Goal: Task Accomplishment & Management: Manage account settings

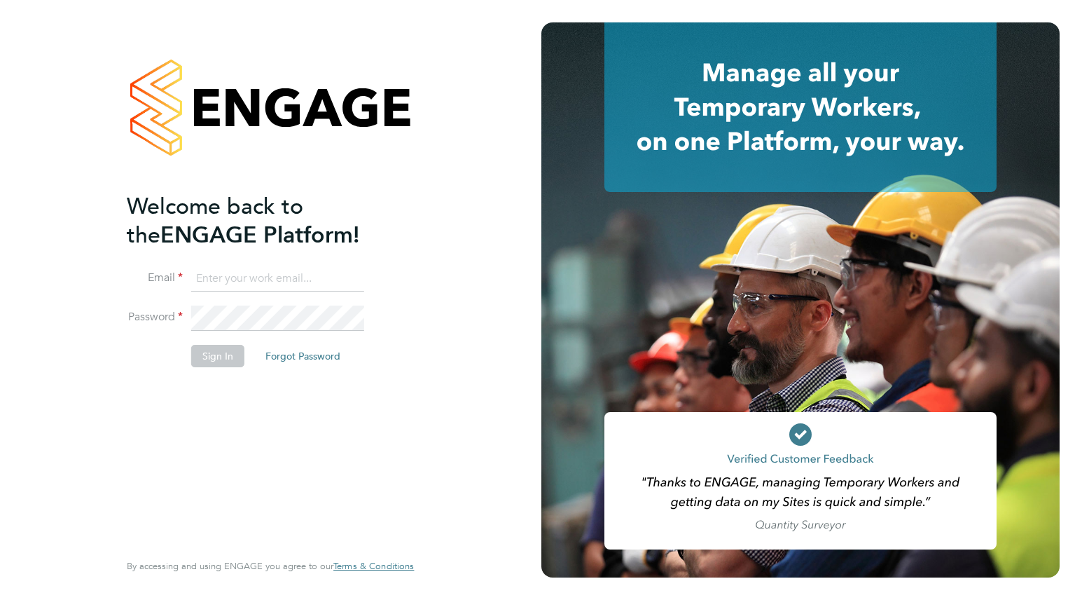
type input "laurence.Elkington@huntereducation.co.uk"
click at [211, 350] on button "Sign In" at bounding box center [217, 356] width 53 height 22
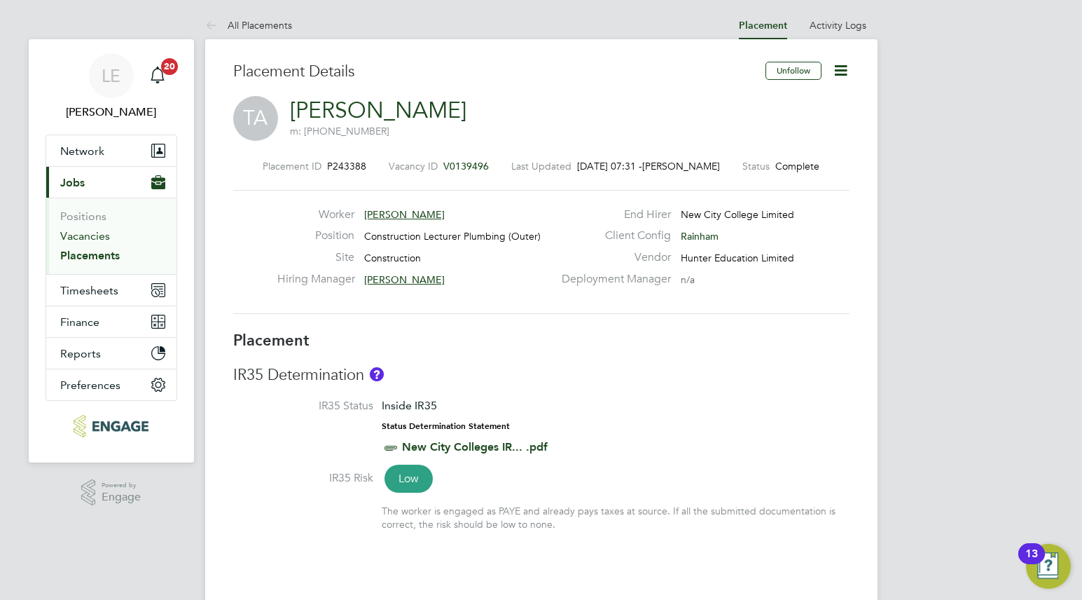
click at [71, 234] on link "Vacancies" at bounding box center [85, 235] width 50 height 13
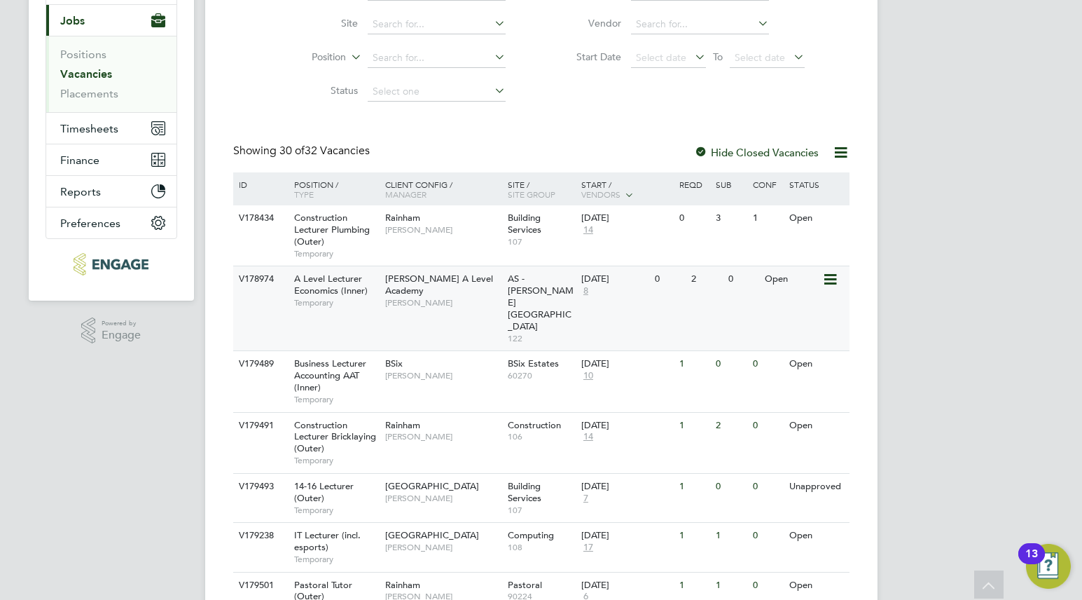
scroll to position [165, 0]
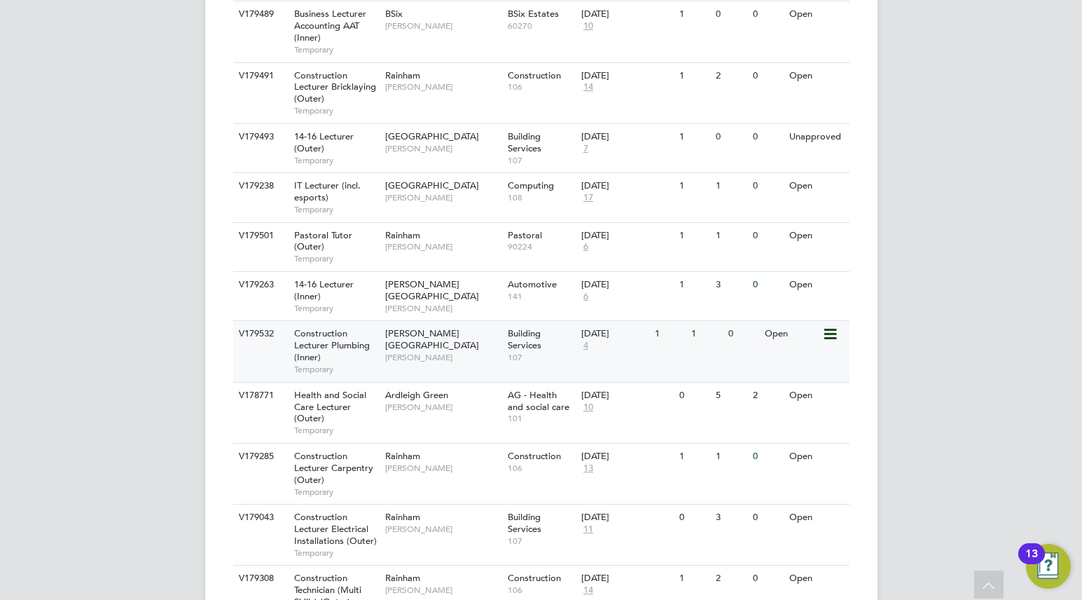
click at [458, 352] on span "Nathan Morris" at bounding box center [443, 357] width 116 height 11
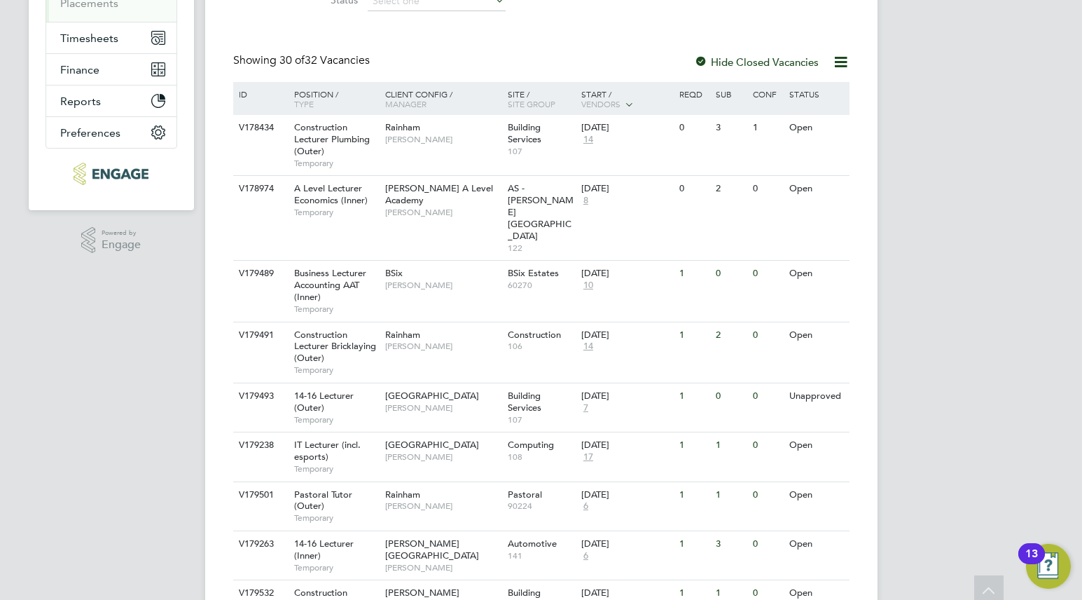
scroll to position [0, 0]
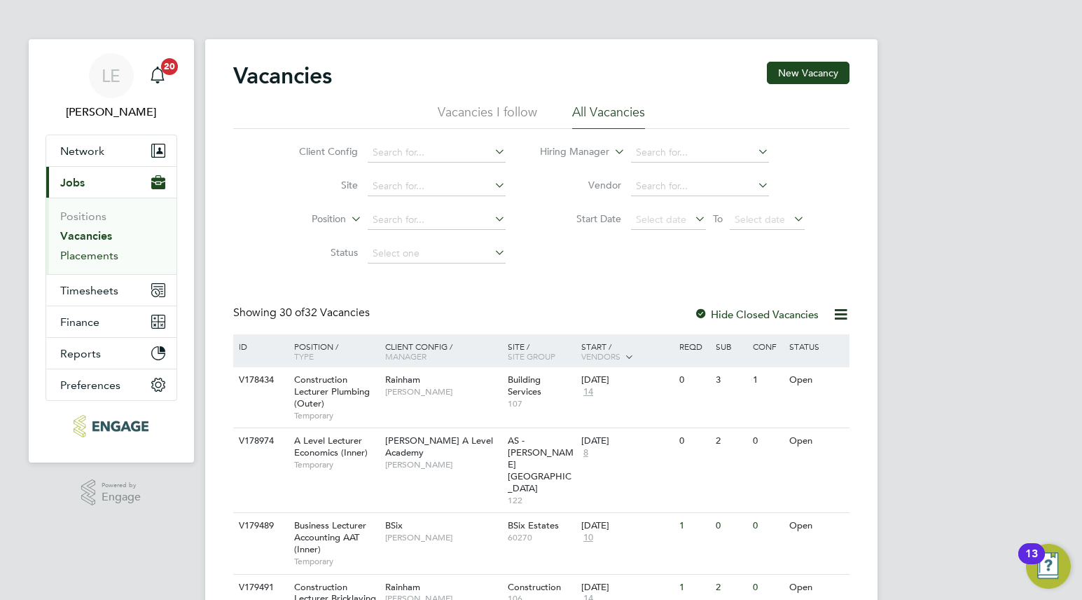
click at [99, 255] on link "Placements" at bounding box center [89, 255] width 58 height 13
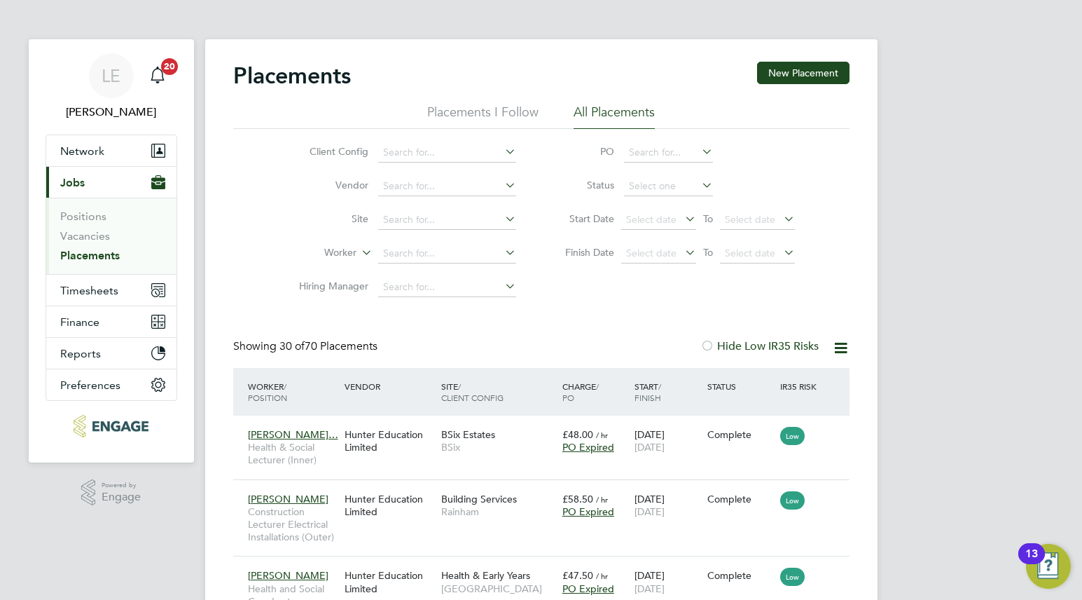
scroll to position [41, 122]
click at [658, 191] on input at bounding box center [668, 187] width 89 height 20
click at [655, 196] on li "Active" at bounding box center [668, 204] width 90 height 18
type input "Active"
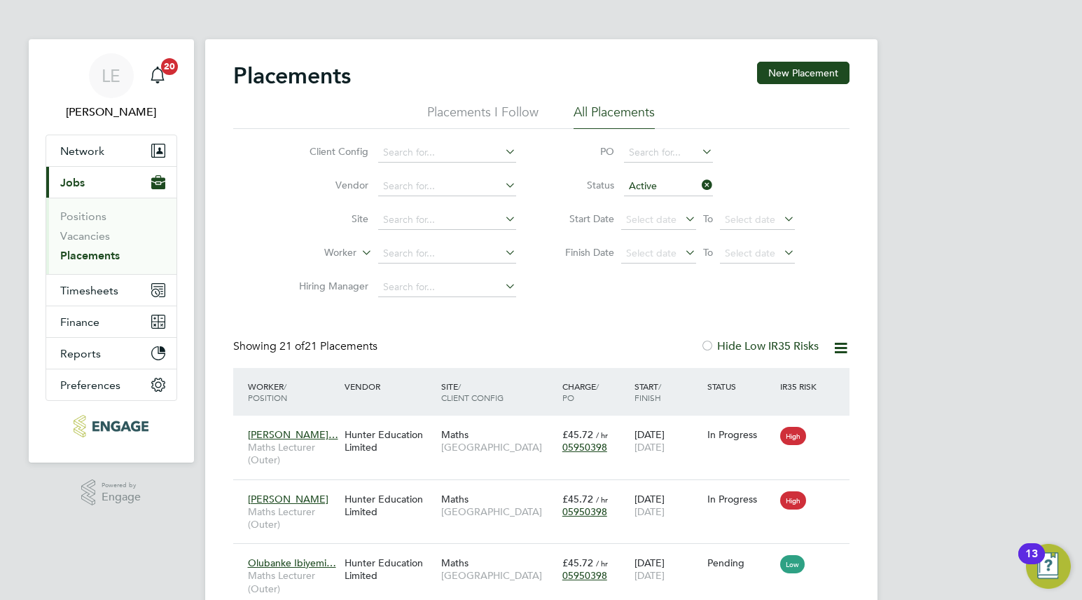
click at [699, 184] on icon at bounding box center [699, 185] width 0 height 20
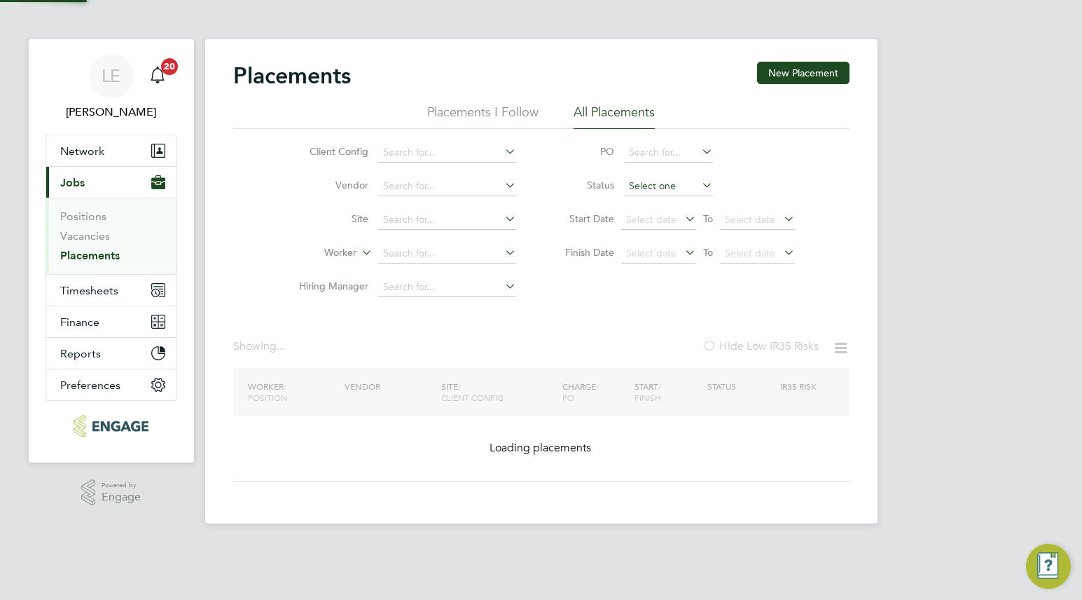
click at [675, 185] on input at bounding box center [668, 187] width 89 height 20
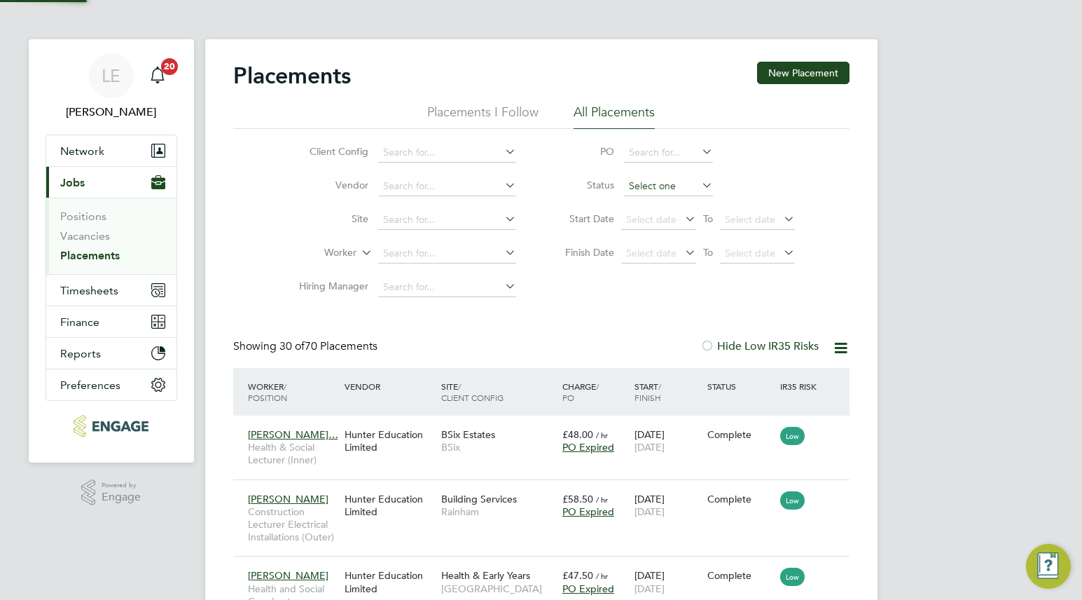
scroll to position [41, 122]
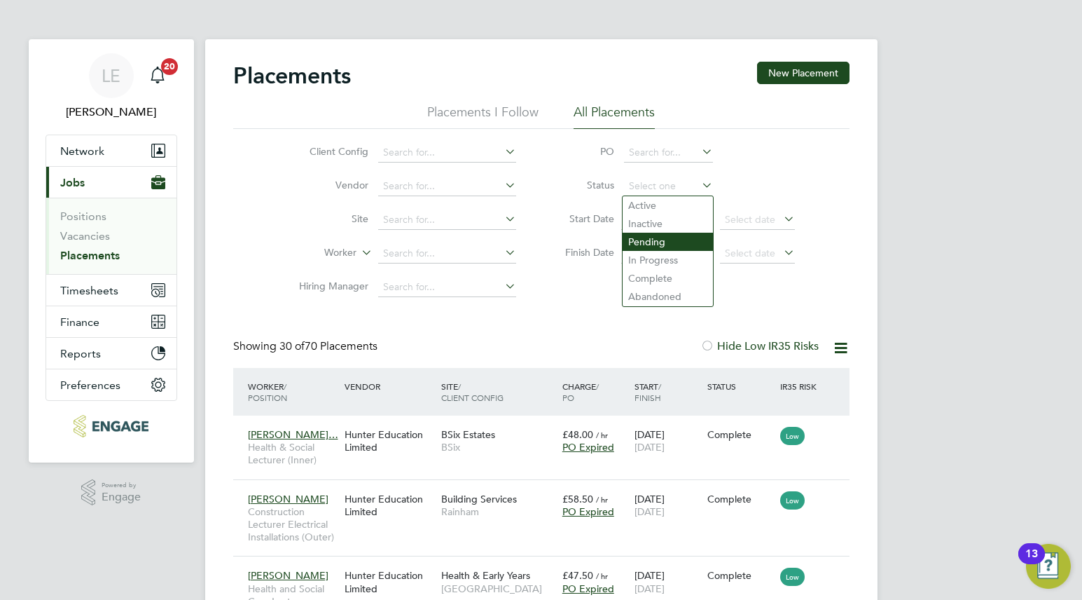
click at [652, 234] on li "Pending" at bounding box center [668, 242] width 90 height 18
type input "Pending"
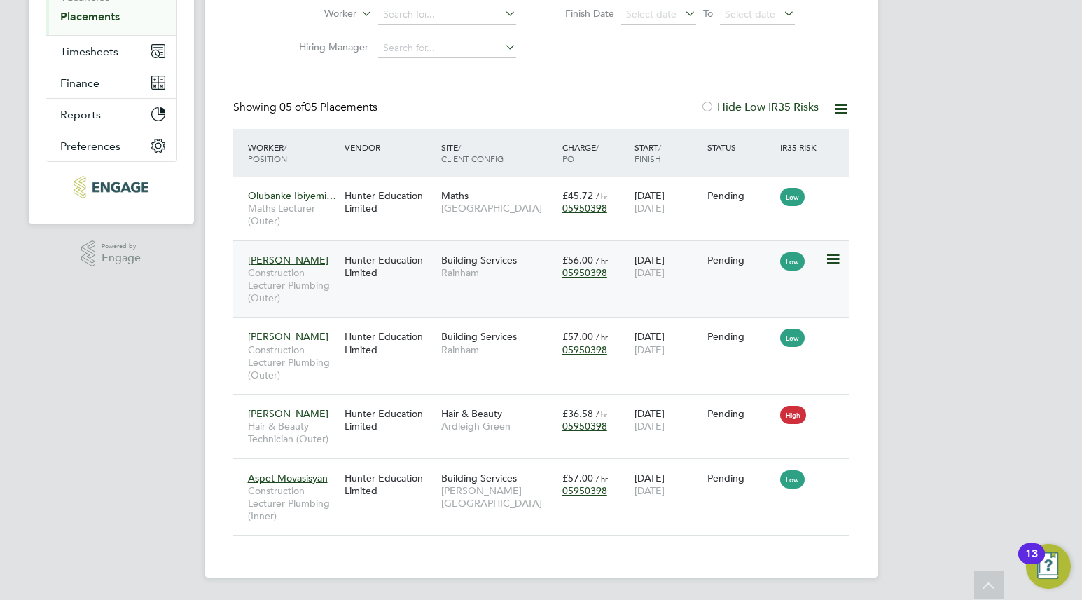
click at [827, 259] on icon at bounding box center [832, 259] width 14 height 17
click at [854, 226] on div "Placements New Placement Placements I Follow All Placements Client Config Vendo…" at bounding box center [541, 188] width 673 height 777
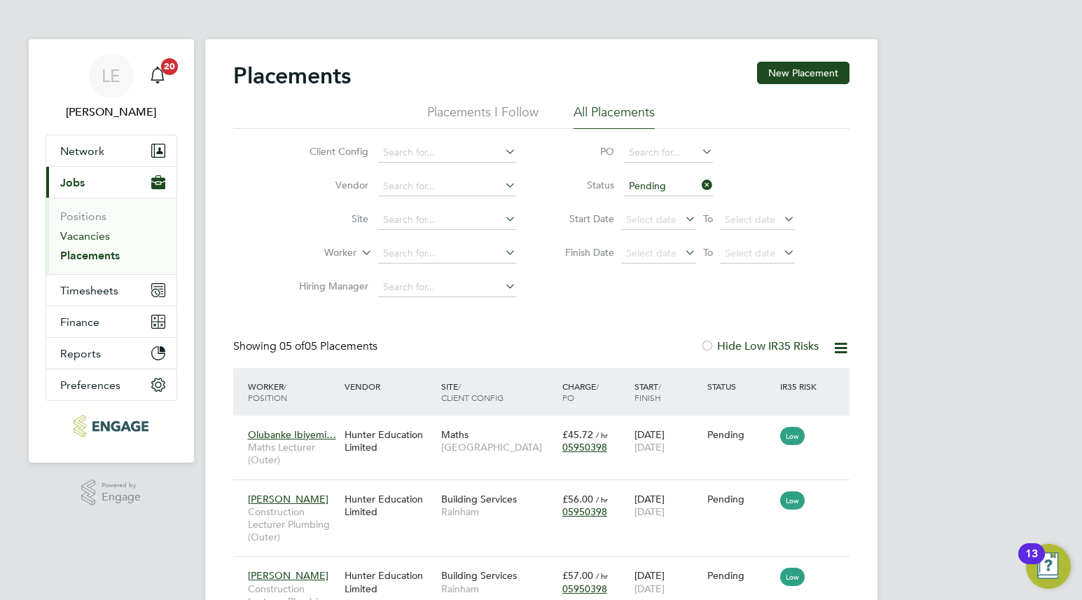
click at [102, 233] on link "Vacancies" at bounding box center [85, 235] width 50 height 13
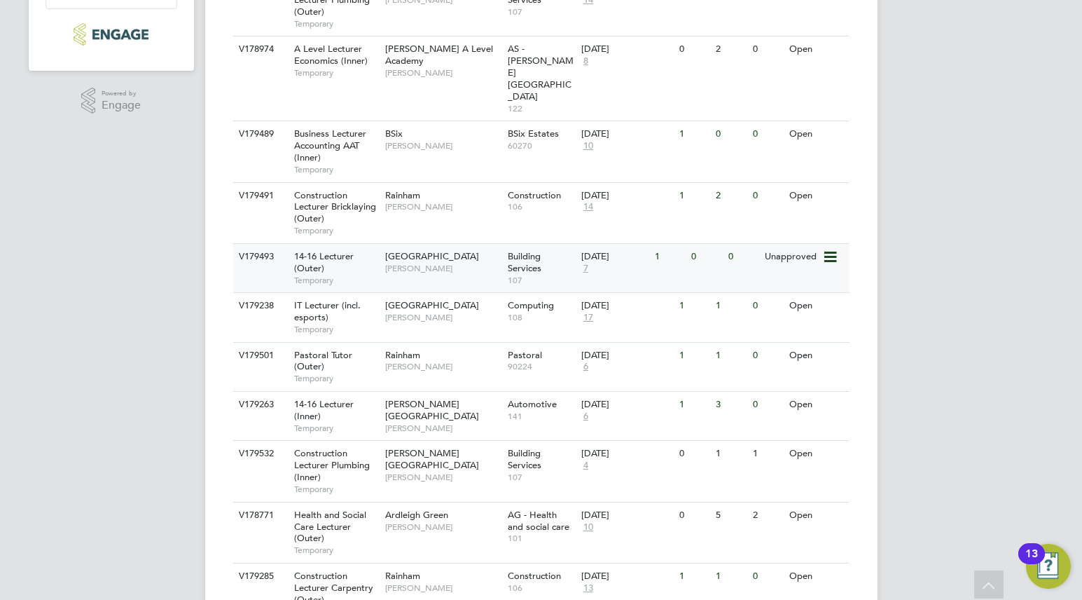
scroll to position [392, 0]
click at [439, 184] on div "V179491 Construction Lecturer Bricklaying (Outer) Temporary Rainham Ian Rist Co…" at bounding box center [541, 211] width 617 height 61
click at [434, 262] on span "Anthony McAlmont" at bounding box center [443, 267] width 116 height 11
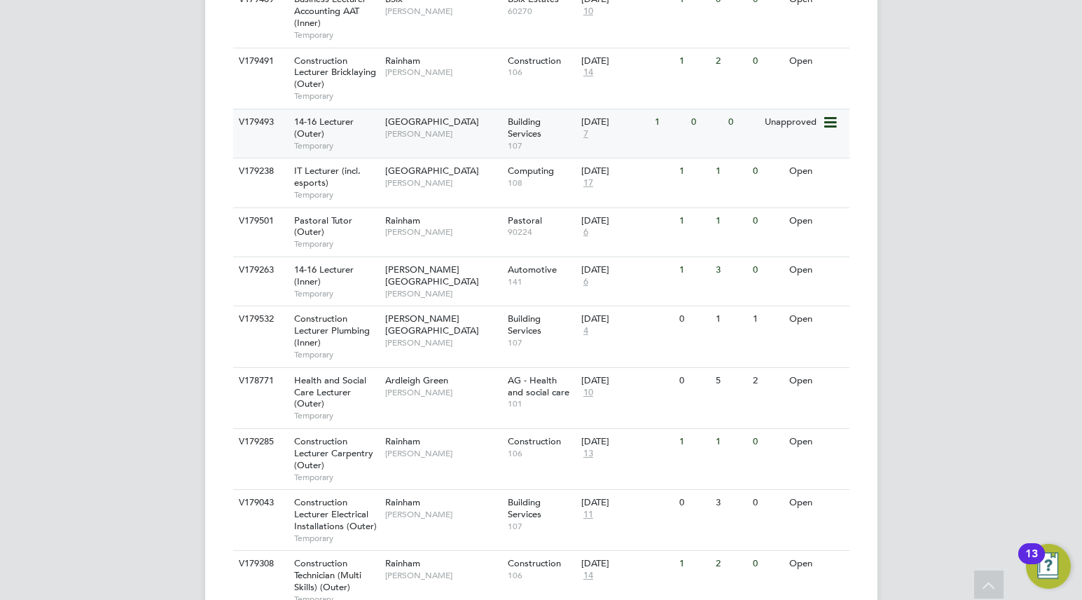
scroll to position [530, 0]
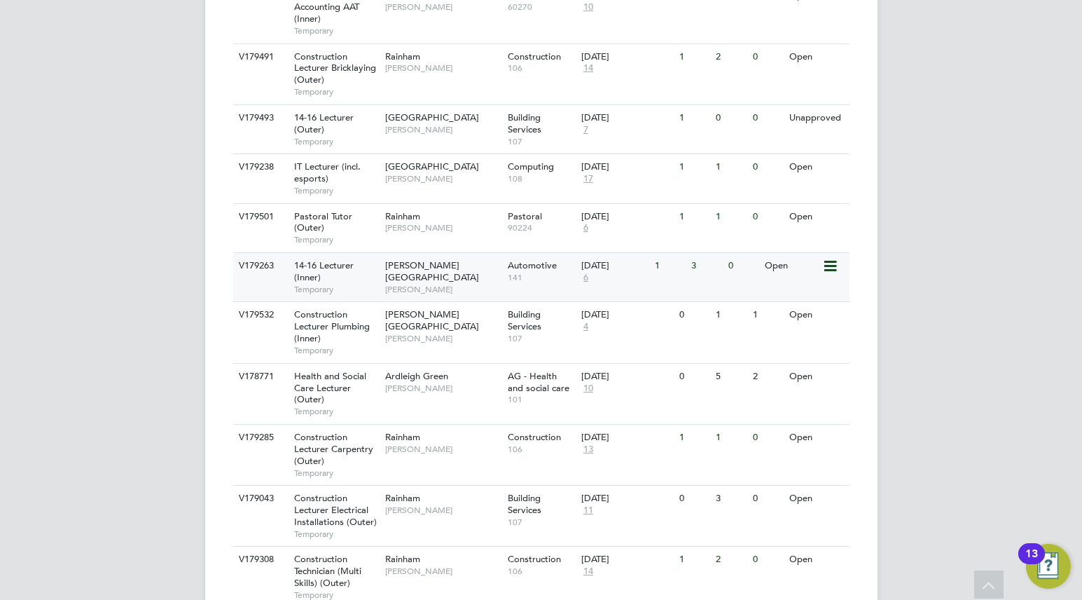
click at [380, 253] on div "14-16 Lecturer (Inner) Temporary" at bounding box center [333, 277] width 98 height 48
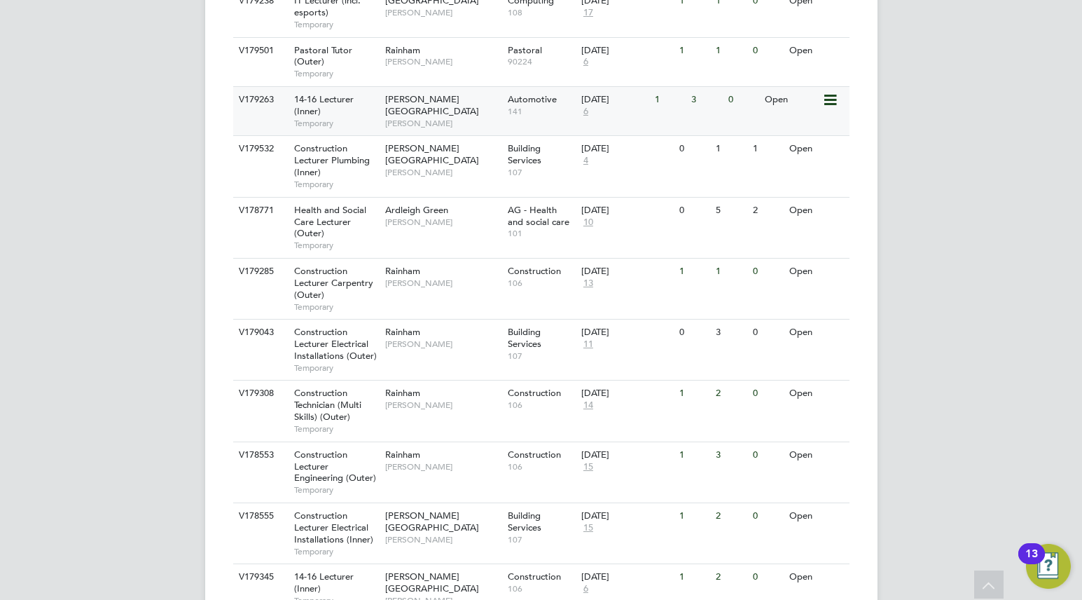
scroll to position [700, 0]
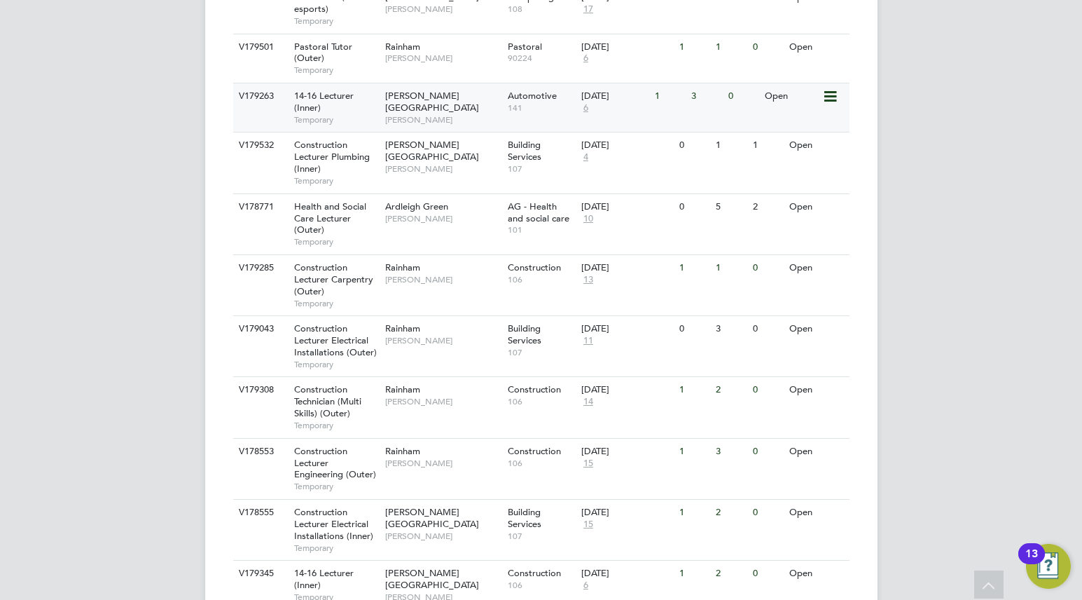
click at [411, 255] on div "Rainham Ian Rist" at bounding box center [443, 273] width 123 height 36
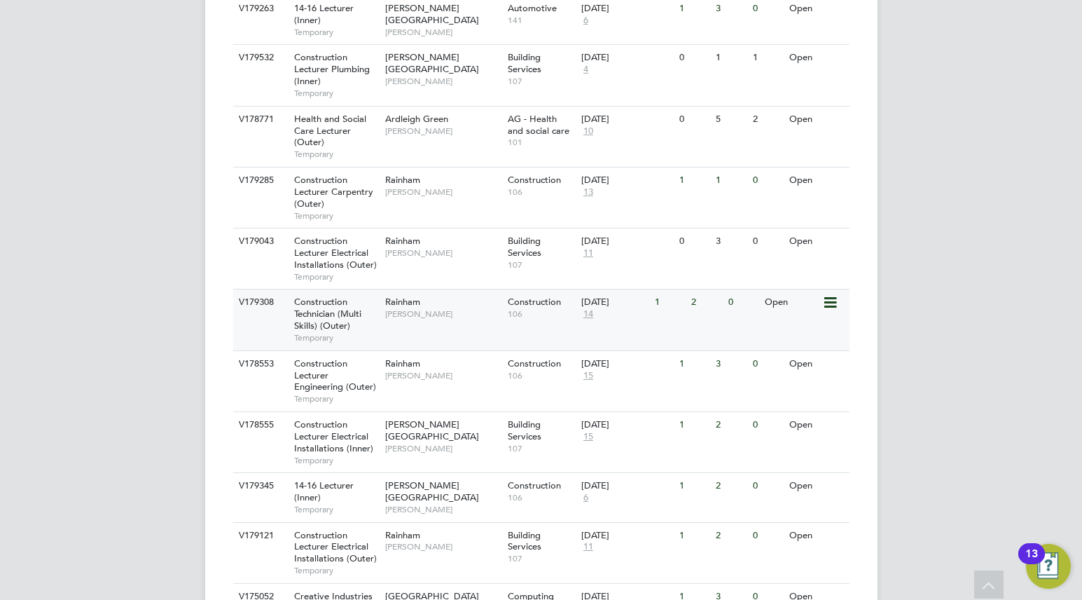
scroll to position [806, 0]
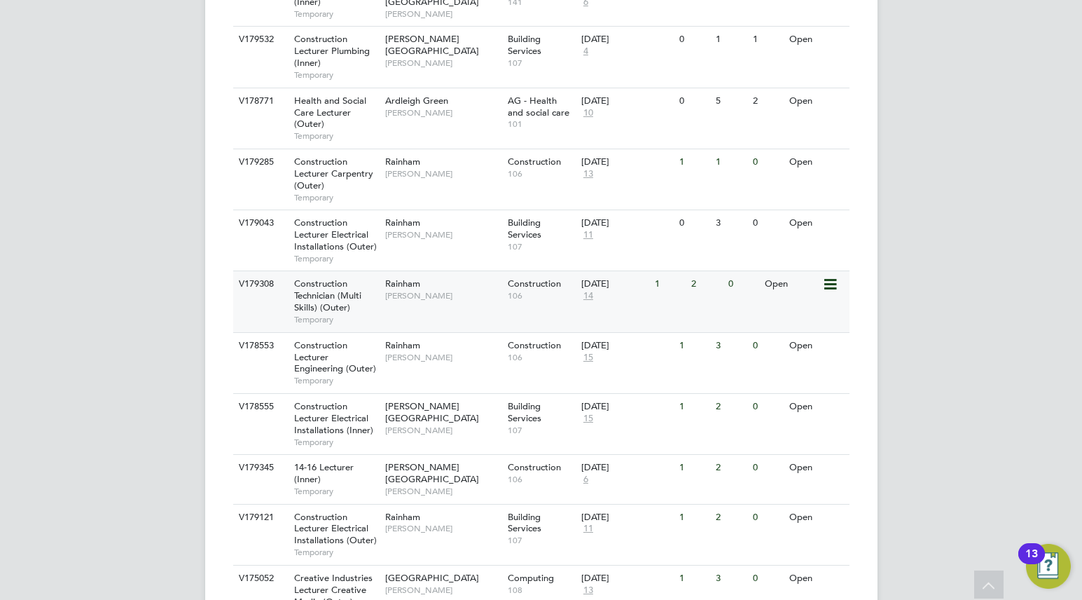
click at [432, 271] on div "Rainham Ian Rist" at bounding box center [443, 289] width 123 height 36
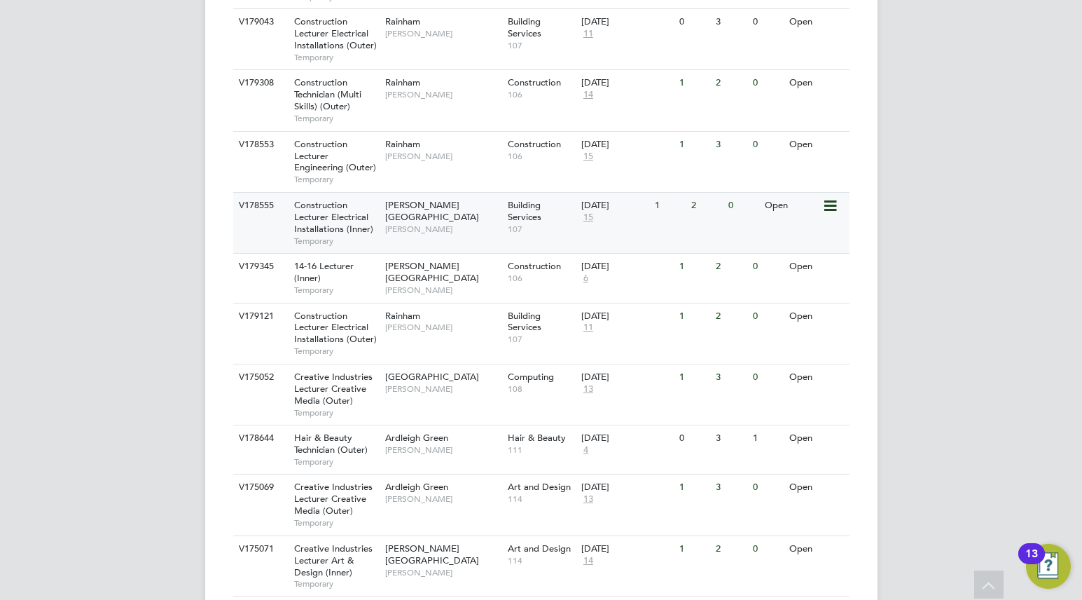
scroll to position [1007, 0]
click at [437, 284] on span "[PERSON_NAME]" at bounding box center [443, 289] width 116 height 11
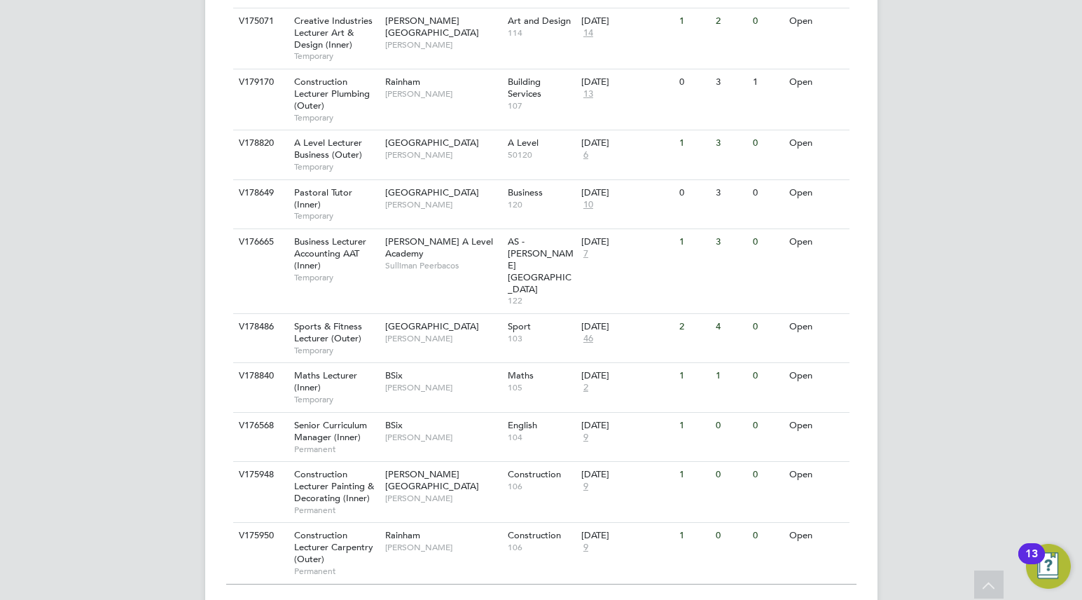
scroll to position [1552, 0]
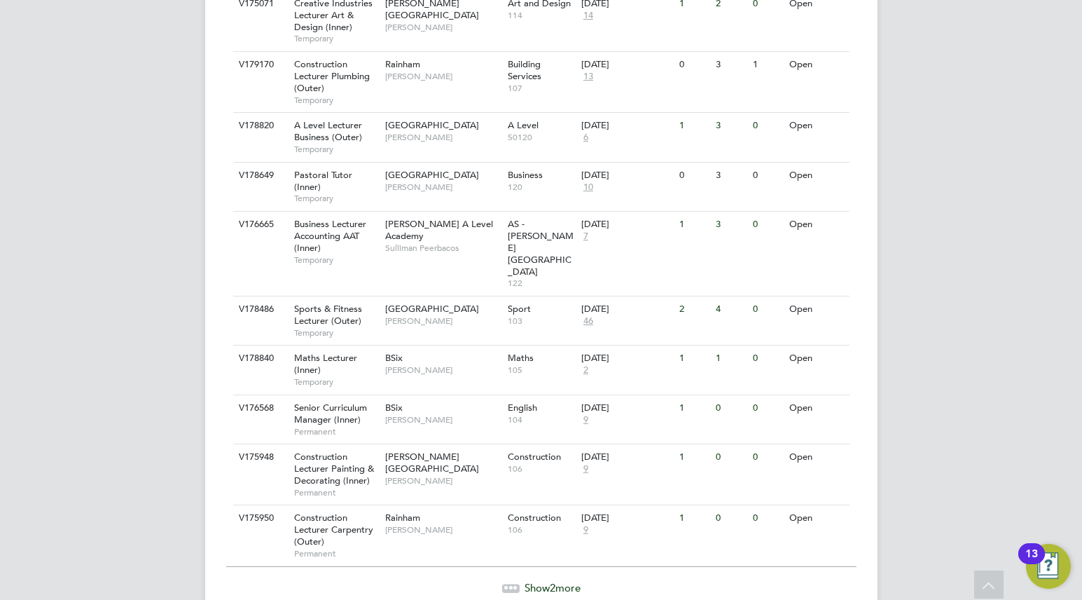
click at [525, 581] on span "Show 2 more" at bounding box center [553, 587] width 56 height 13
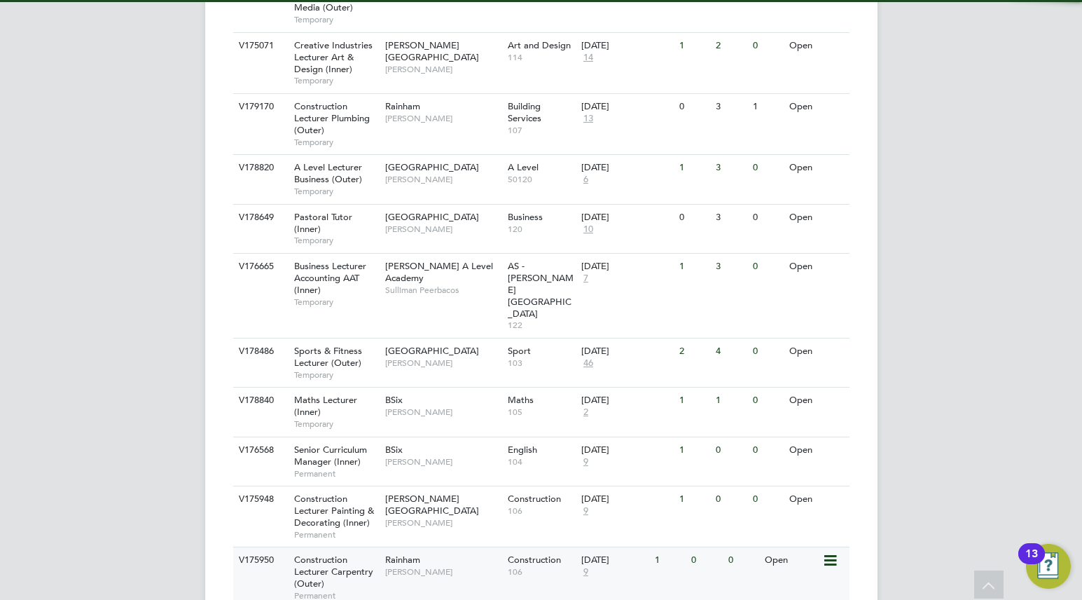
scroll to position [1620, 0]
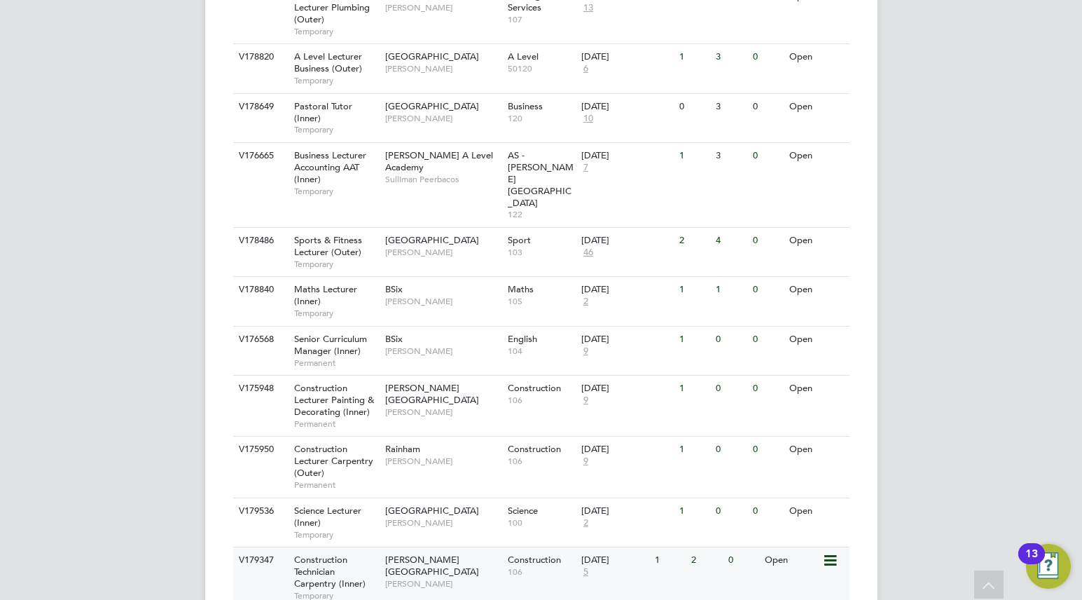
click at [457, 547] on div "Hackney Campus Nathan Morris" at bounding box center [443, 571] width 123 height 48
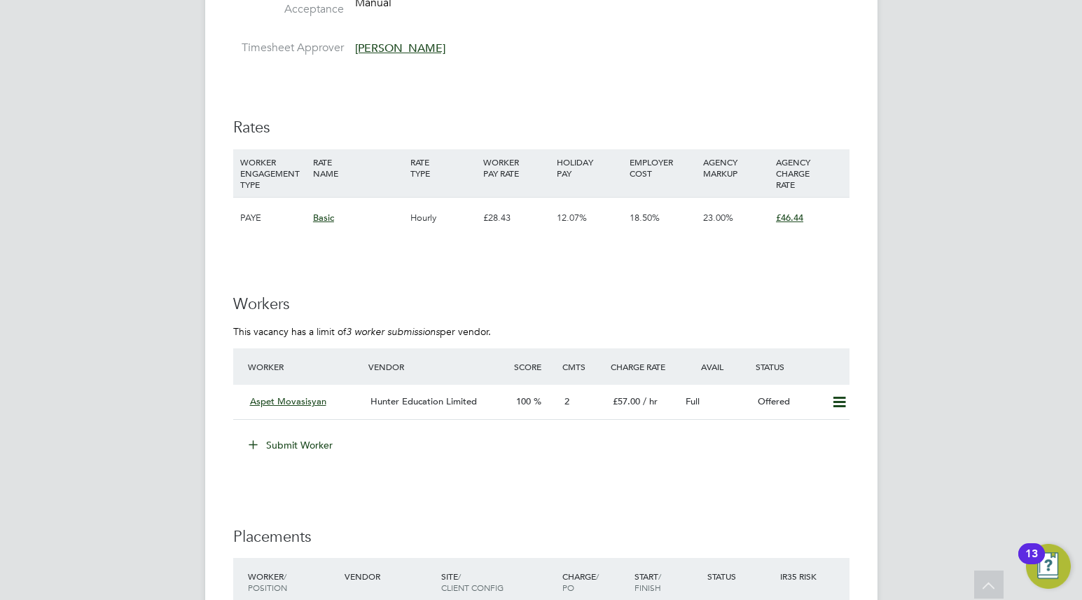
scroll to position [2297, 0]
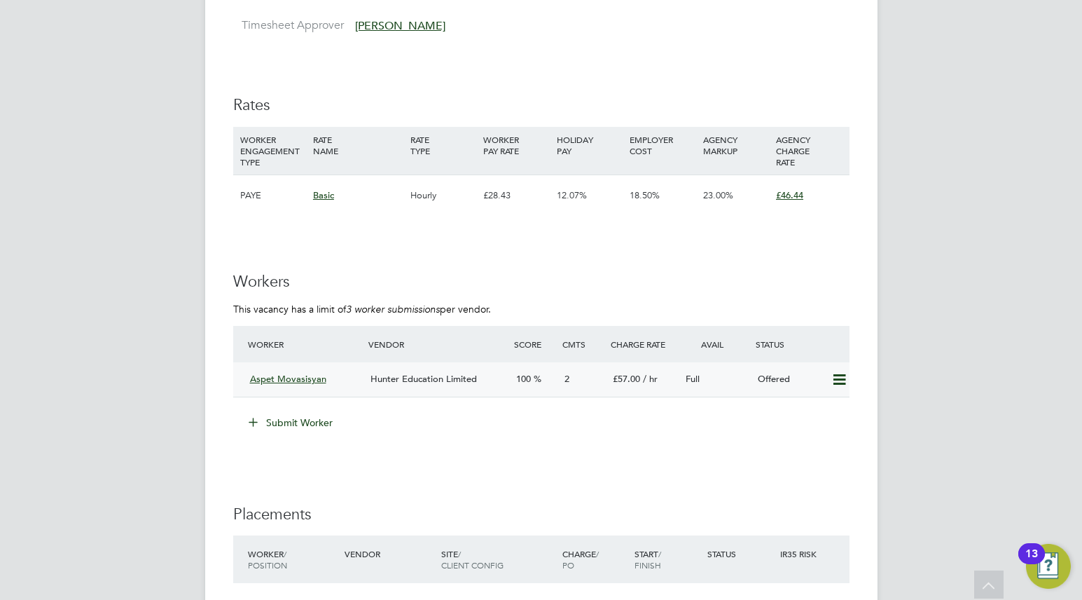
click at [841, 385] on icon at bounding box center [840, 379] width 18 height 11
click at [823, 405] on li "Confirm" at bounding box center [818, 409] width 53 height 20
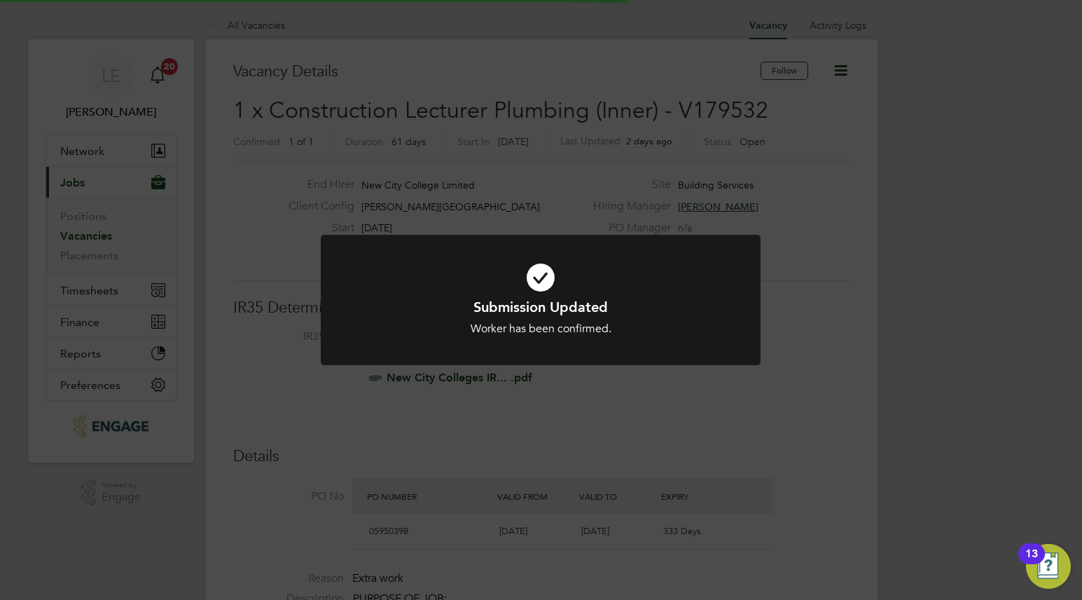
scroll to position [13, 66]
click at [653, 422] on div "Submission Updated Worker has been confirmed. Cancel Okay" at bounding box center [541, 300] width 1082 height 600
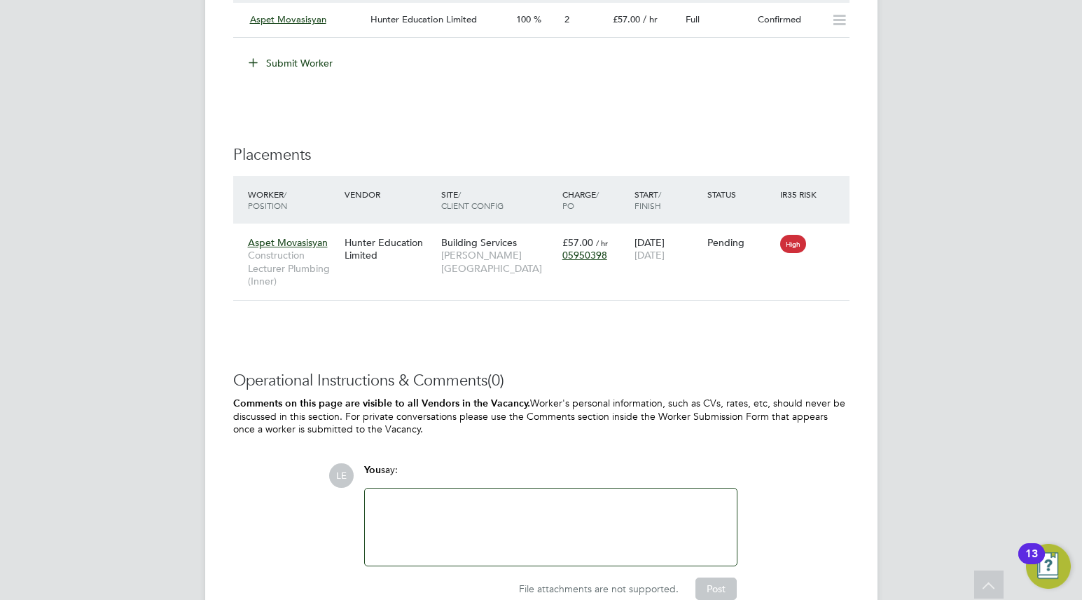
scroll to position [2648, 0]
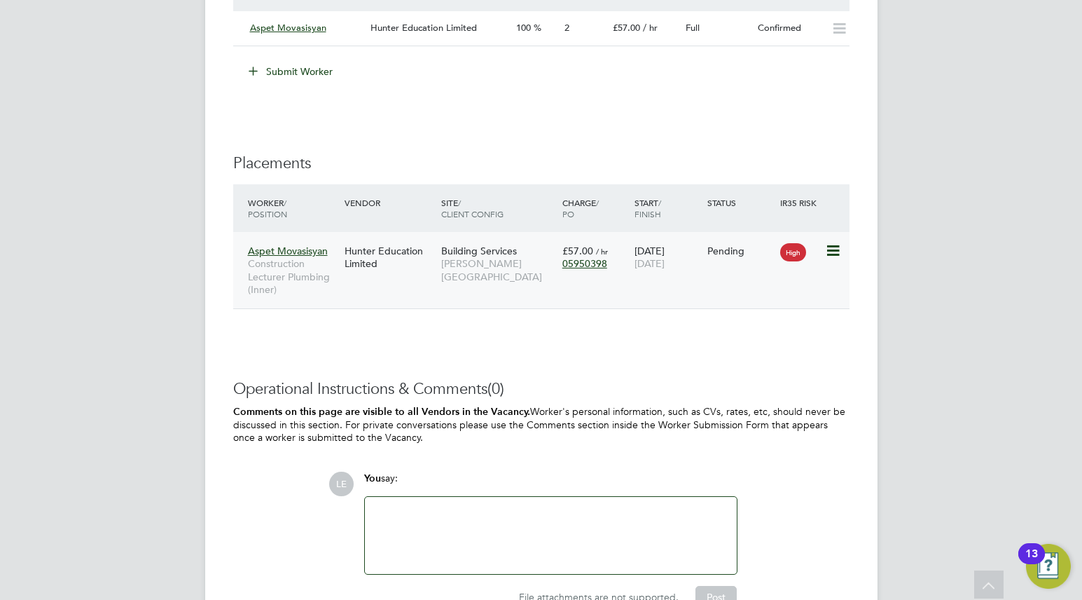
click at [422, 284] on div "Aspet Movasisyan Construction Lecturer Plumbing (Inner) Hunter Education Limite…" at bounding box center [541, 270] width 617 height 76
click at [413, 279] on div "Aspet Movasisyan Construction Lecturer Plumbing (Inner) Hunter Education Limite…" at bounding box center [541, 270] width 617 height 76
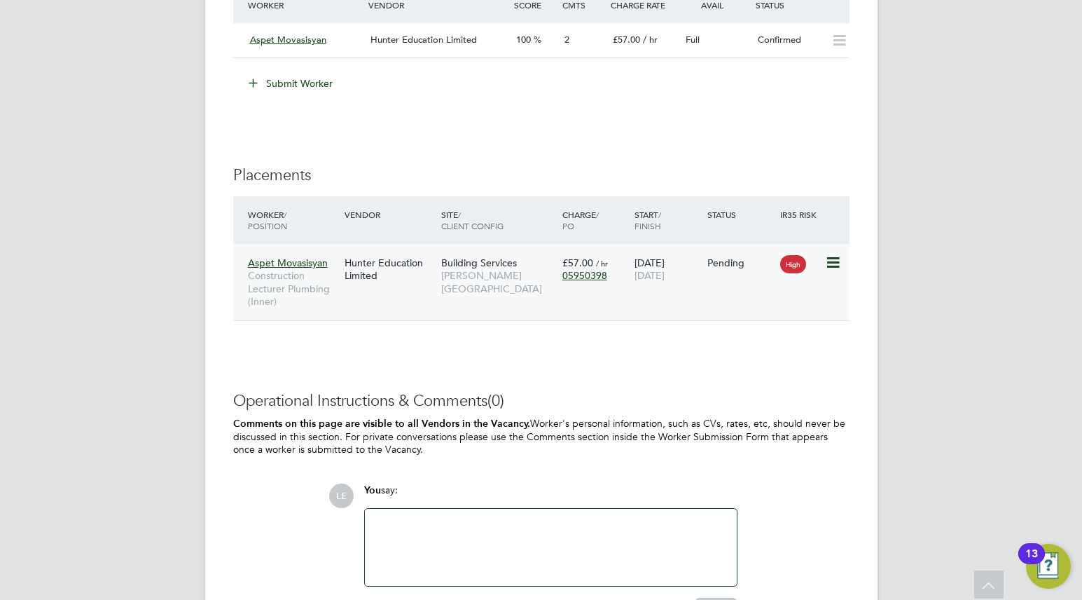
scroll to position [2636, 0]
click at [385, 284] on div "Hunter Education Limited" at bounding box center [389, 269] width 97 height 39
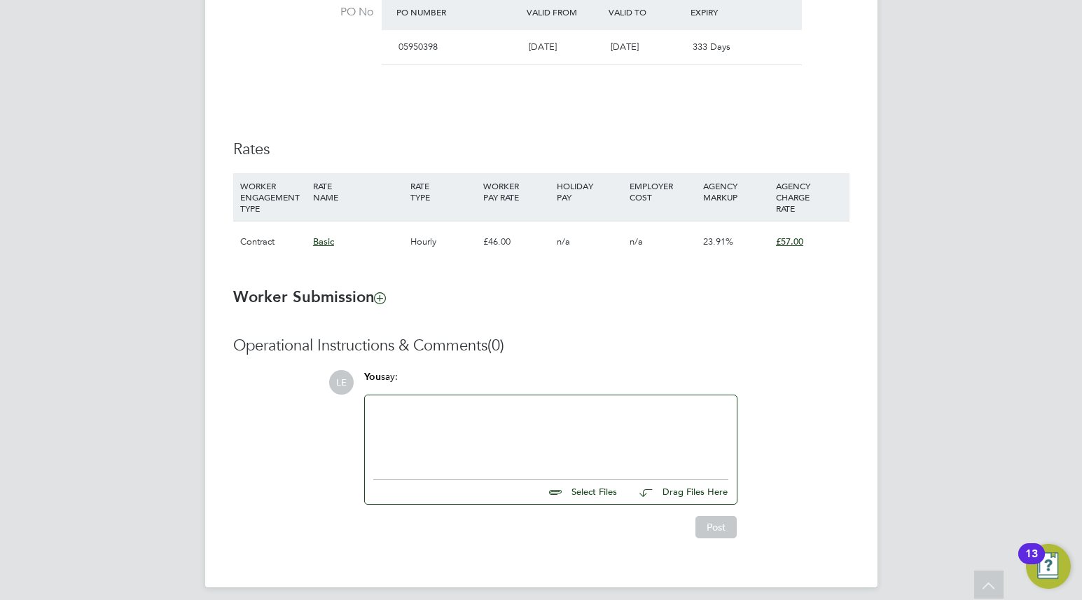
scroll to position [870, 0]
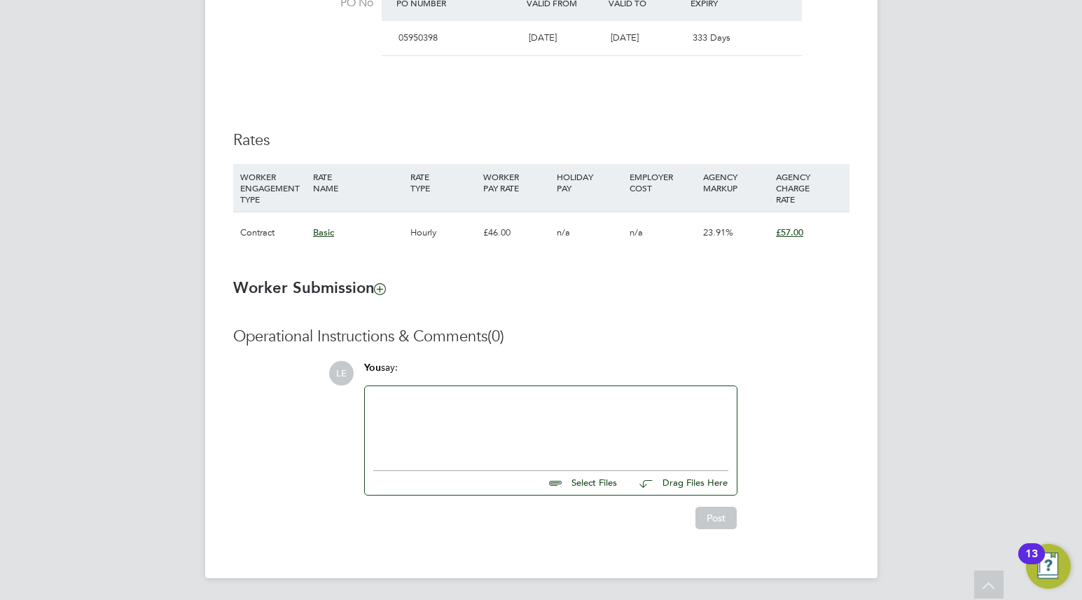
click at [420, 407] on div at bounding box center [550, 424] width 355 height 60
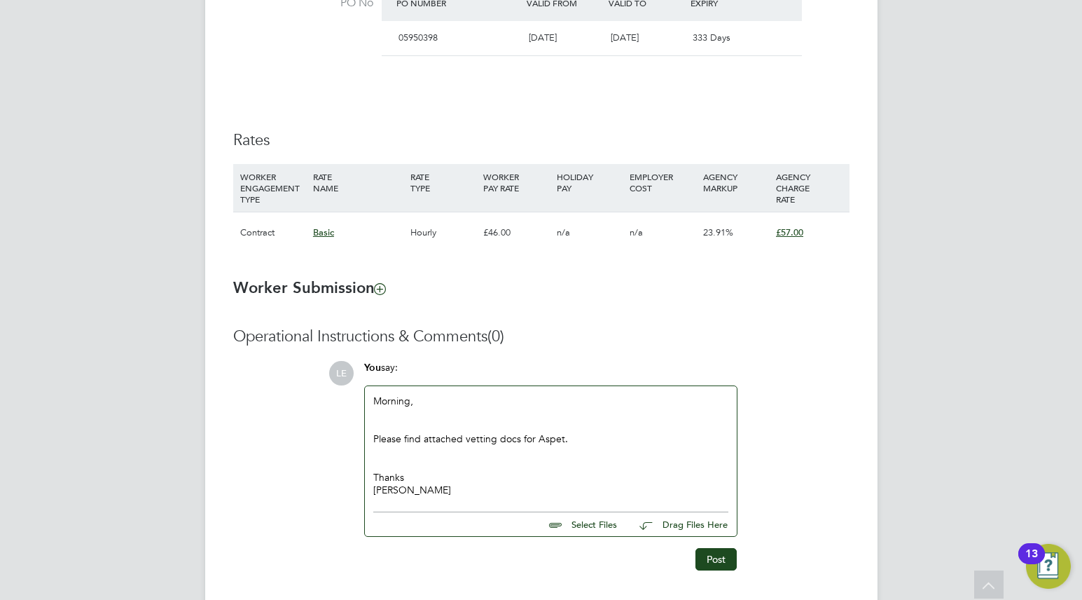
click at [591, 521] on input "file" at bounding box center [623, 522] width 210 height 20
click at [581, 526] on input "file" at bounding box center [623, 522] width 210 height 20
type input "C:\fakepath\Candidate Vetting Form Aspet Movasisyan.docx"
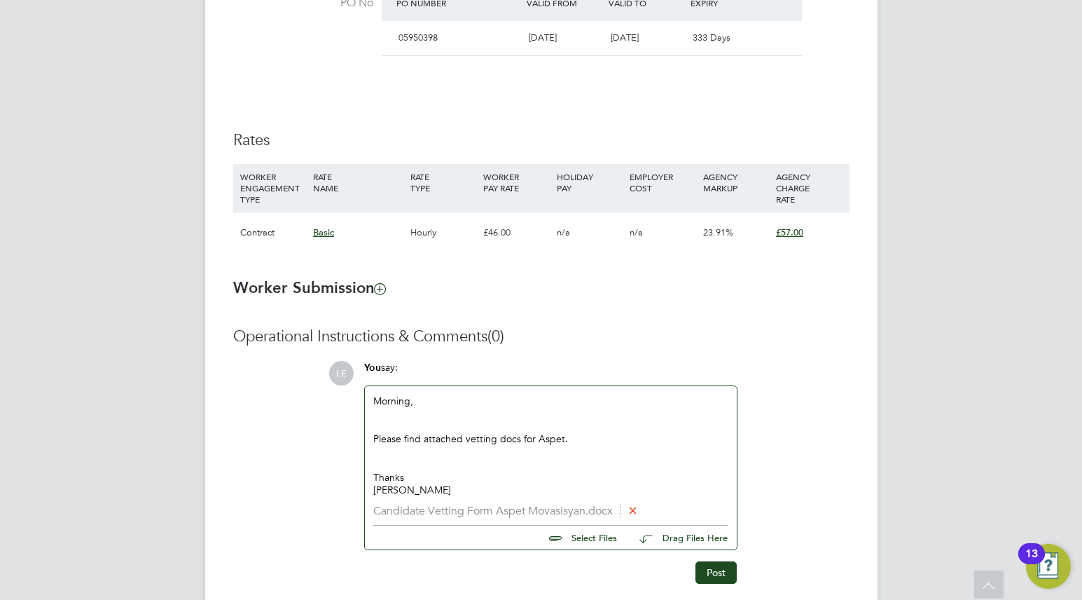
click at [602, 535] on input "file" at bounding box center [623, 535] width 210 height 20
type input "C:\fakepath\Aspet CV.docx"
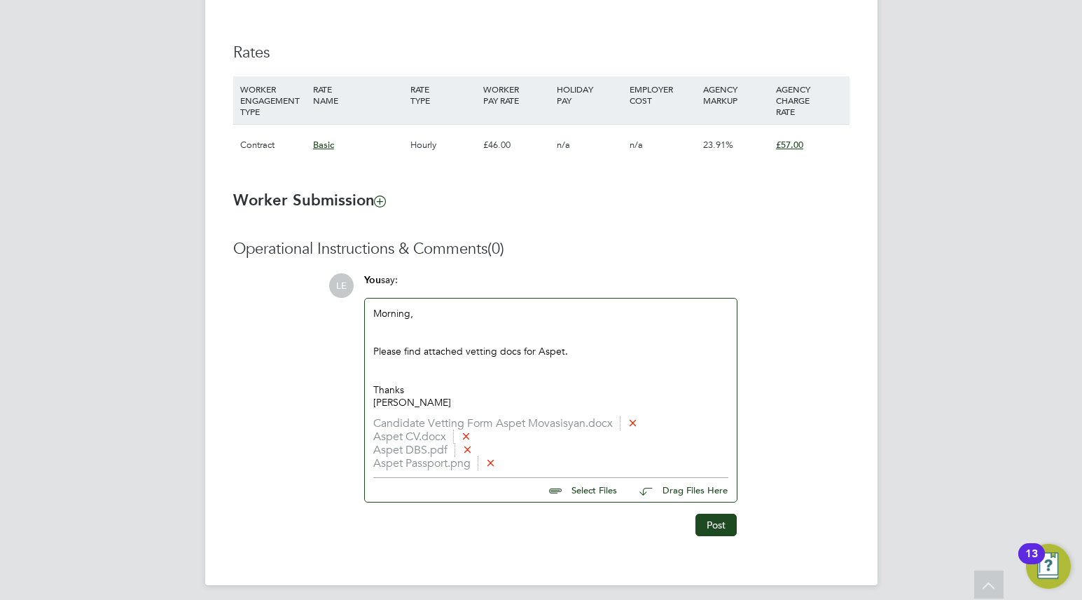
scroll to position [965, 0]
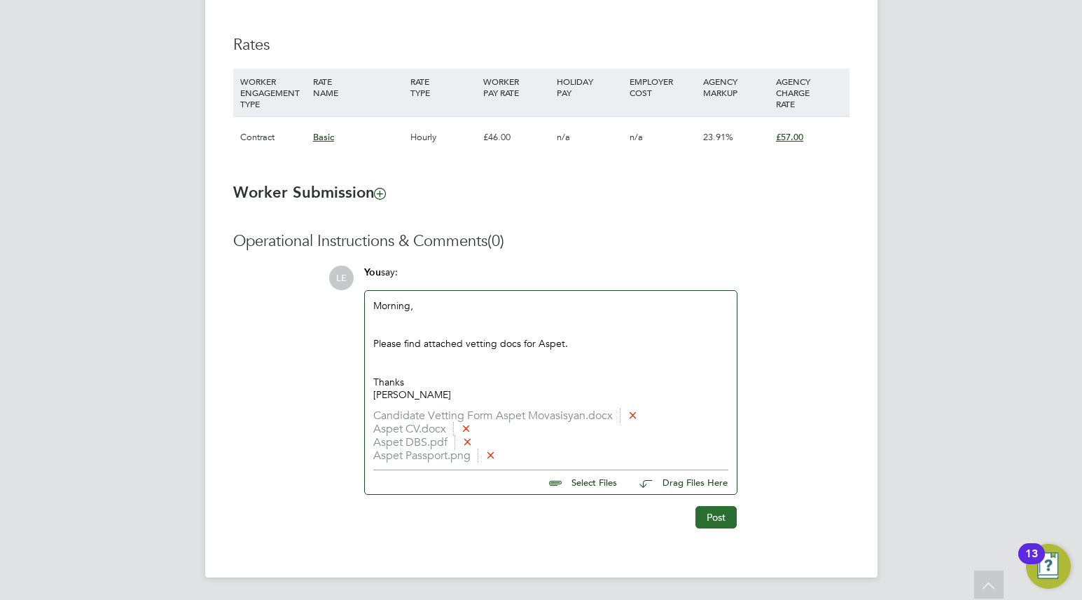
click at [704, 519] on button "Post" at bounding box center [716, 517] width 41 height 22
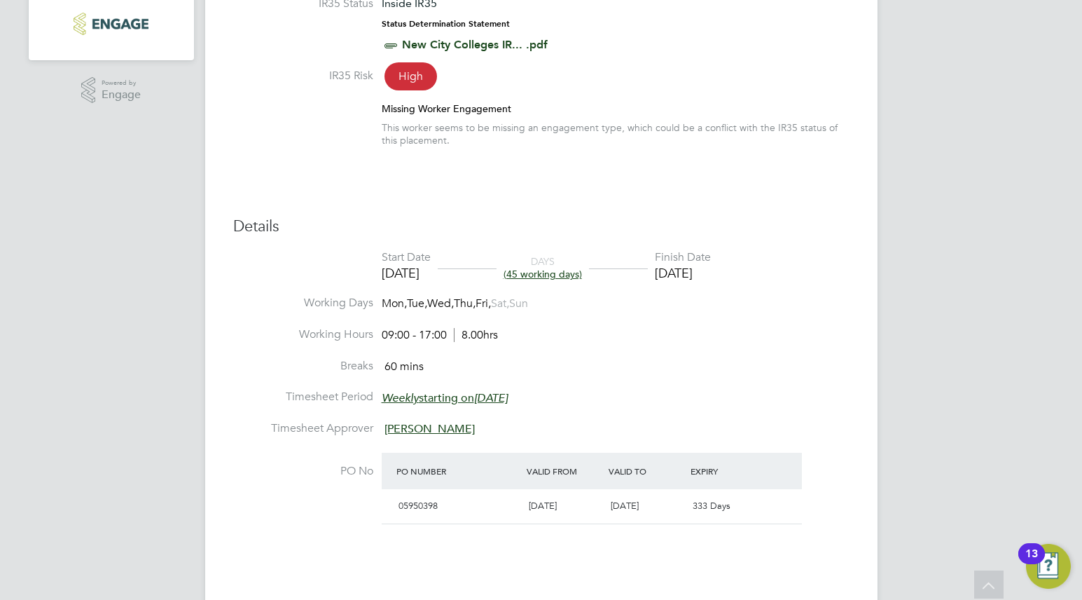
scroll to position [0, 0]
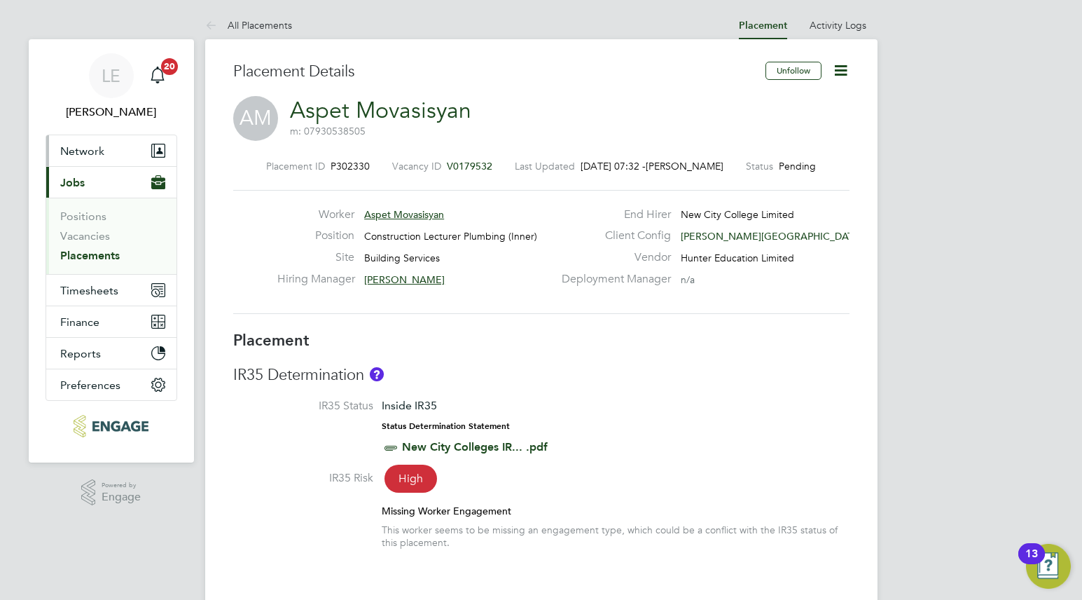
click at [91, 154] on span "Network" at bounding box center [82, 150] width 44 height 13
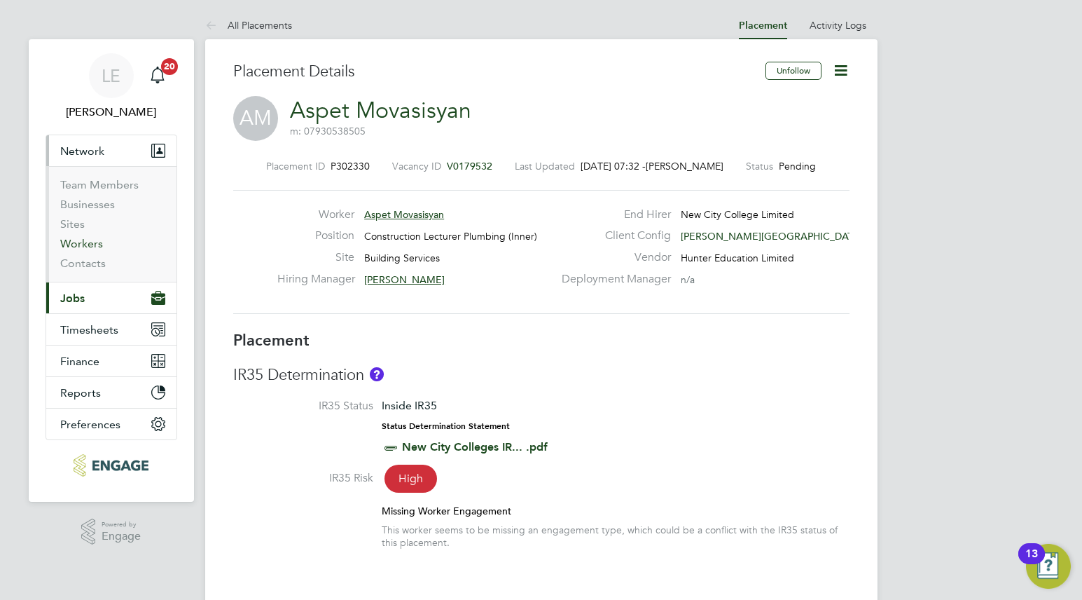
click at [72, 247] on link "Workers" at bounding box center [81, 243] width 43 height 13
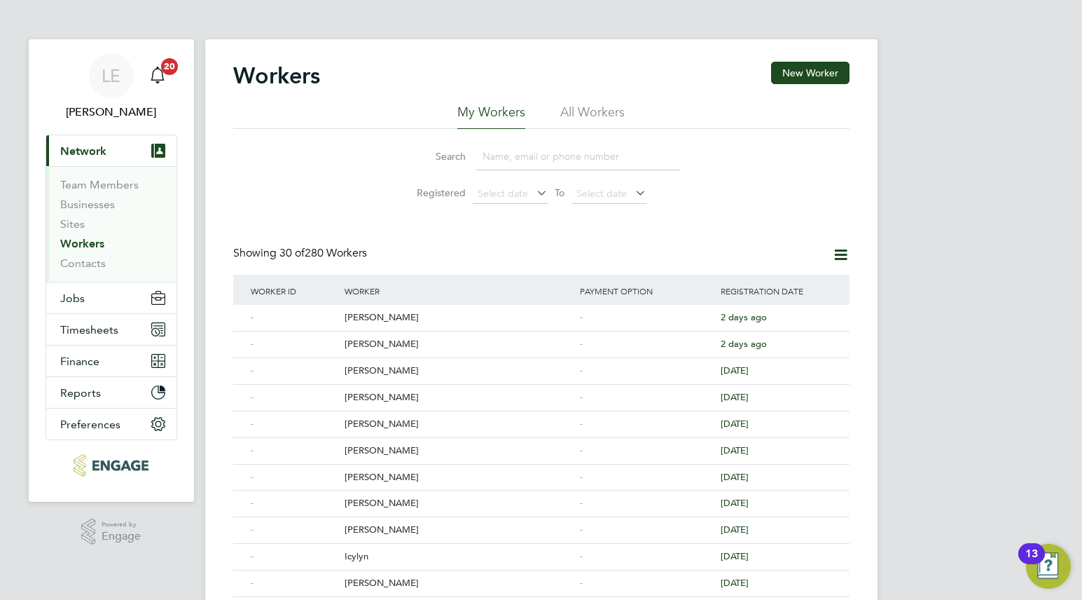
click at [502, 170] on input at bounding box center [578, 156] width 205 height 27
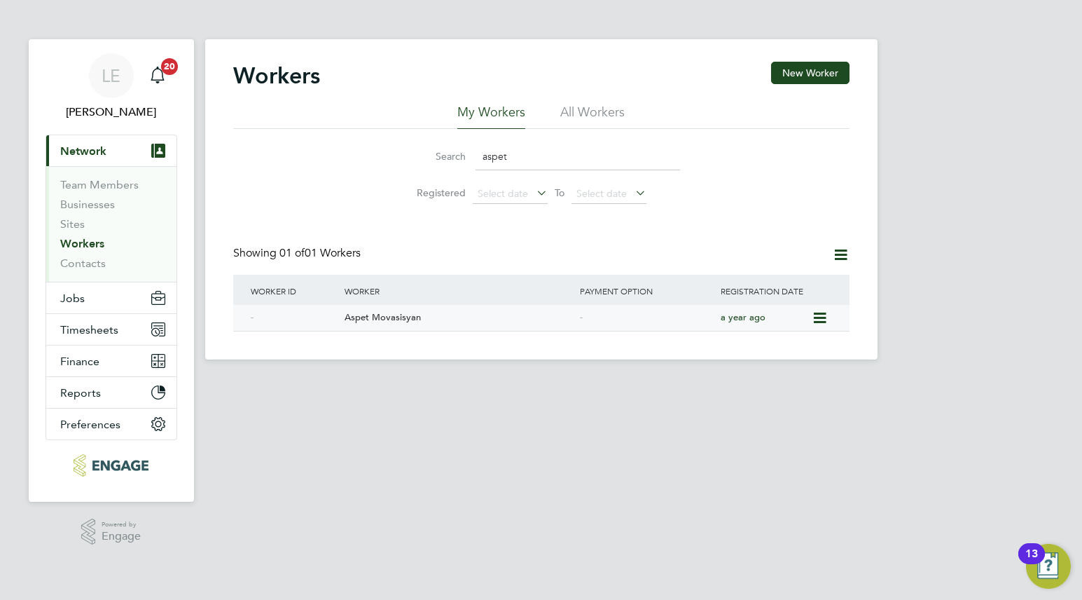
type input "aspet"
click at [394, 319] on div "Aspet Movasisyan" at bounding box center [458, 318] width 235 height 26
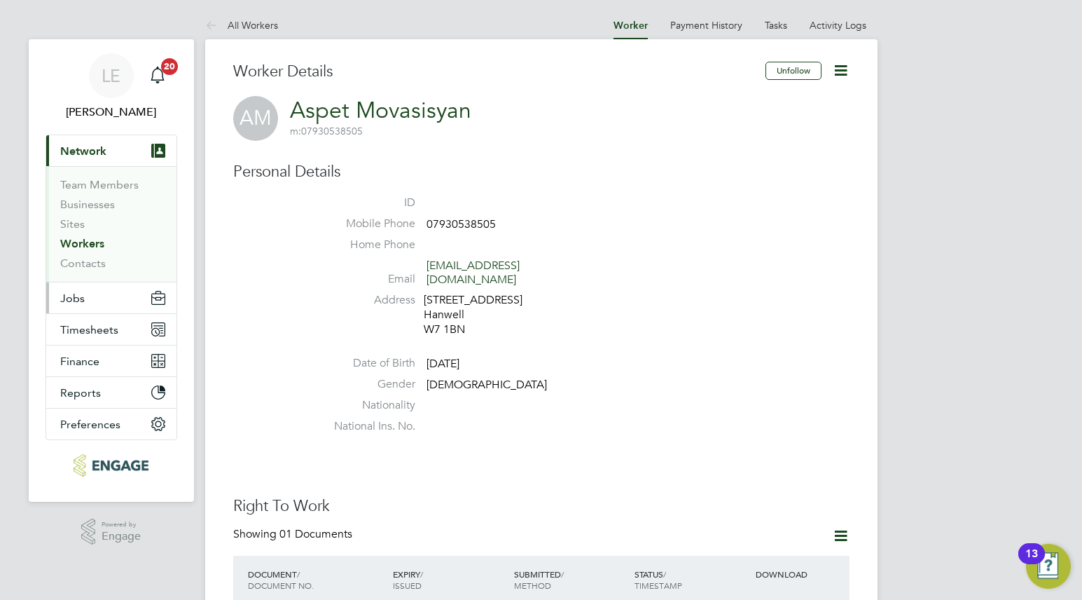
click at [76, 303] on span "Jobs" at bounding box center [72, 297] width 25 height 13
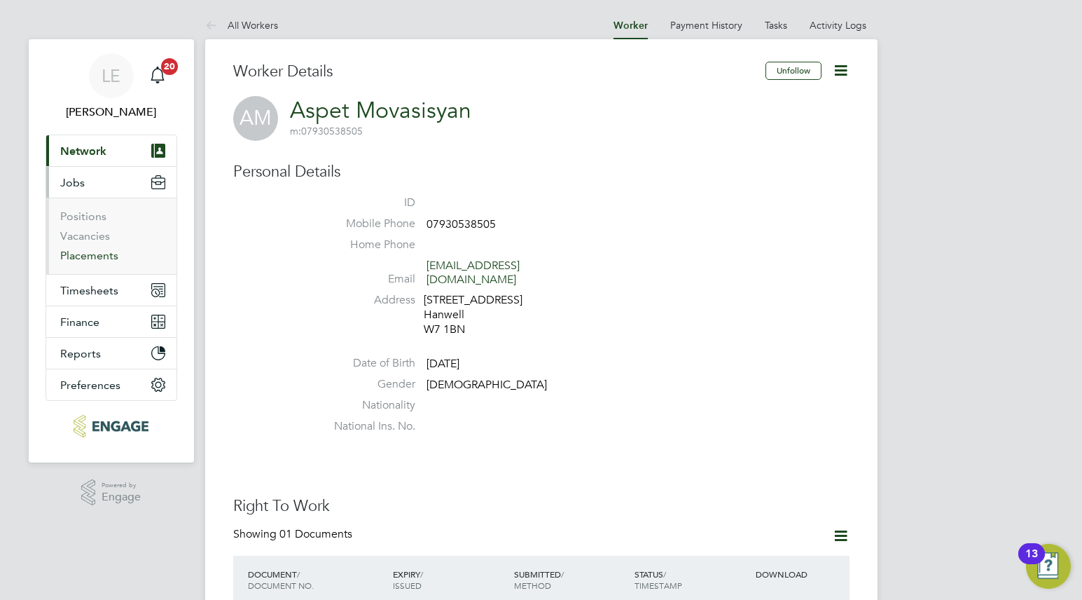
click at [95, 260] on link "Placements" at bounding box center [89, 255] width 58 height 13
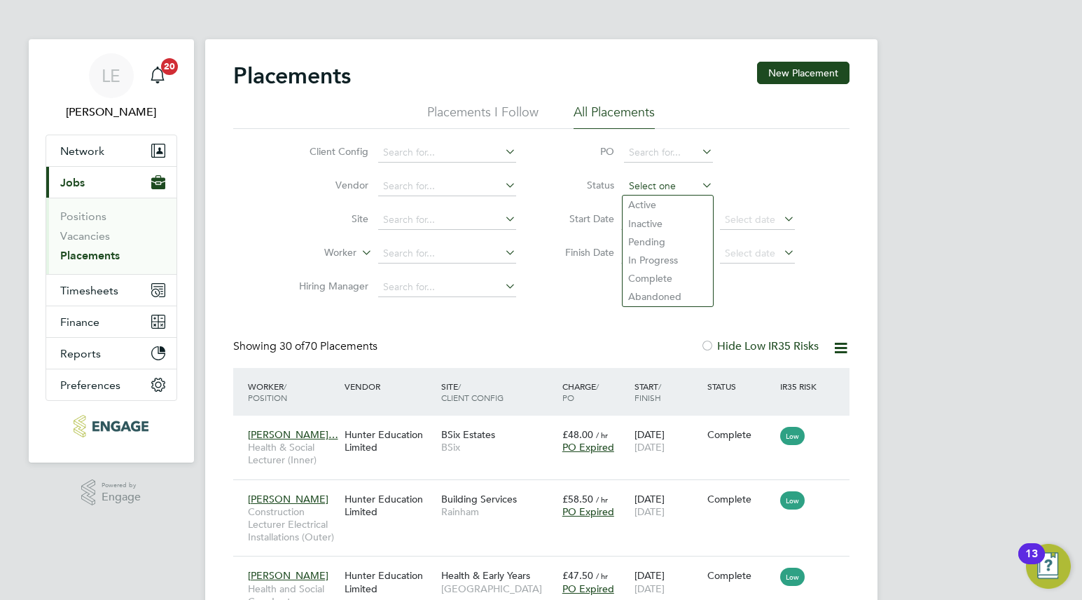
click at [648, 188] on input at bounding box center [668, 187] width 89 height 20
click at [650, 240] on li "Pending" at bounding box center [668, 242] width 90 height 18
type input "Pending"
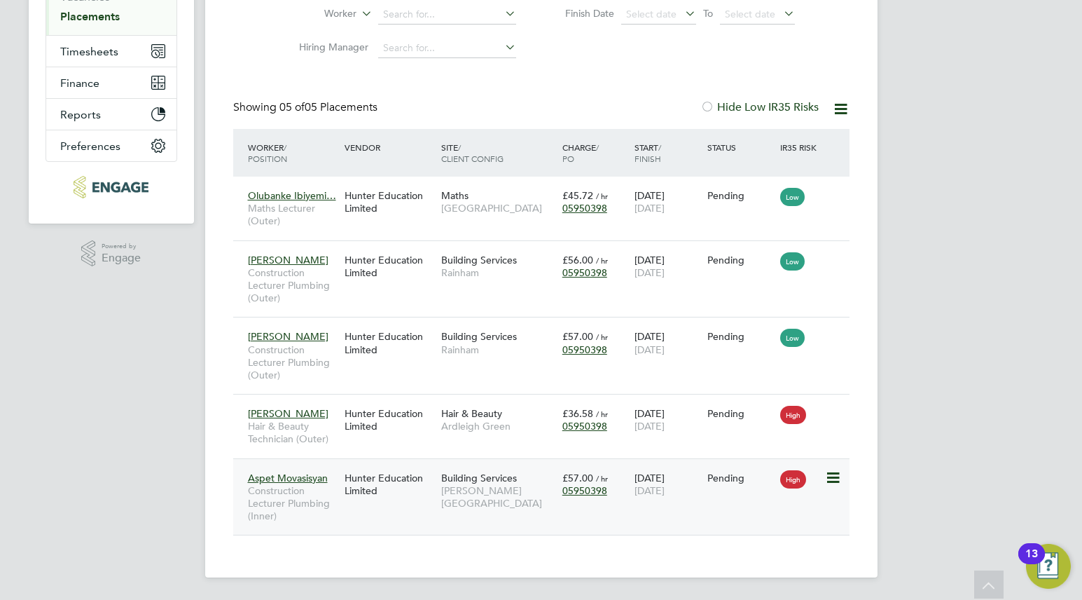
click at [801, 481] on span "High" at bounding box center [793, 479] width 26 height 18
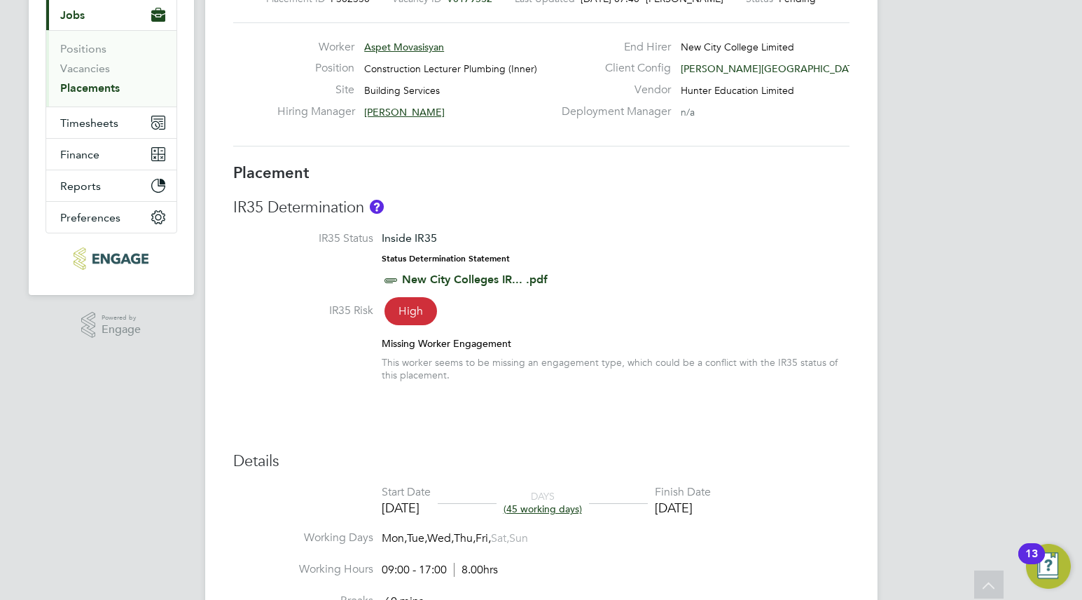
scroll to position [14, 0]
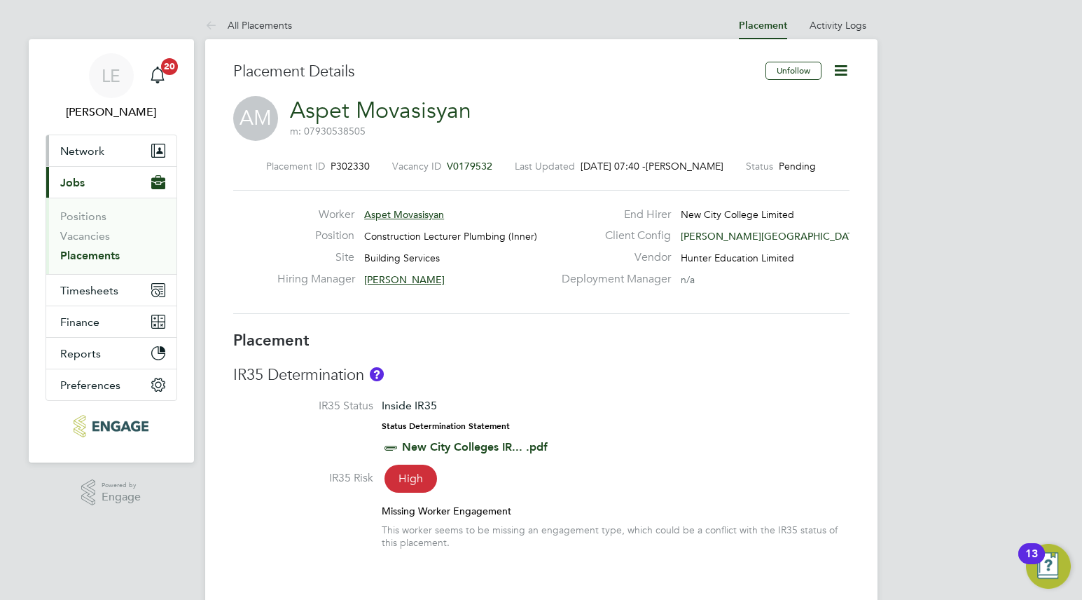
click at [84, 156] on span "Network" at bounding box center [82, 150] width 44 height 13
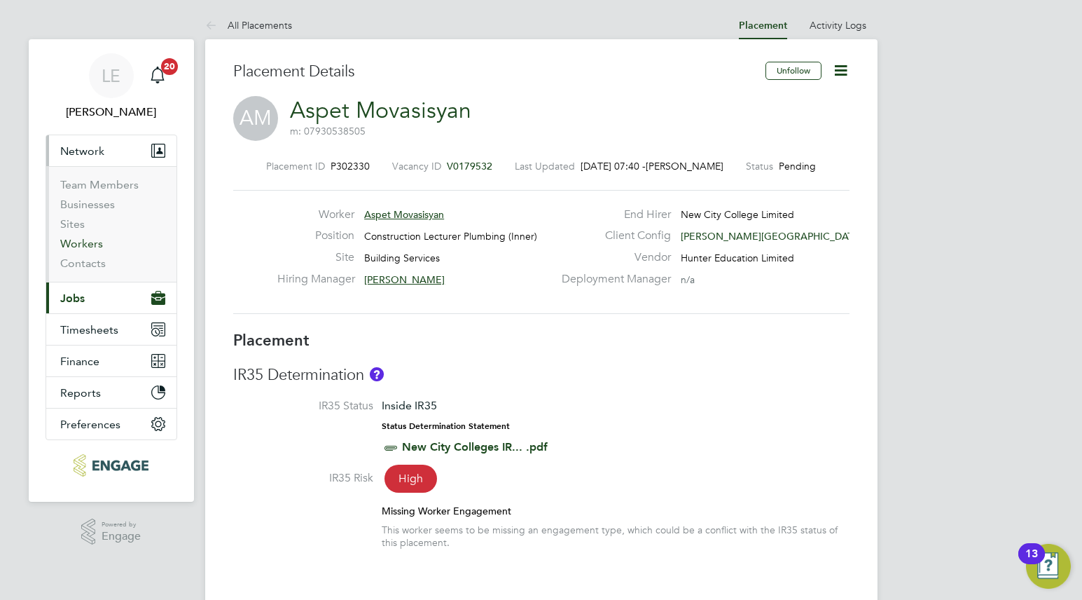
click at [71, 246] on link "Workers" at bounding box center [81, 243] width 43 height 13
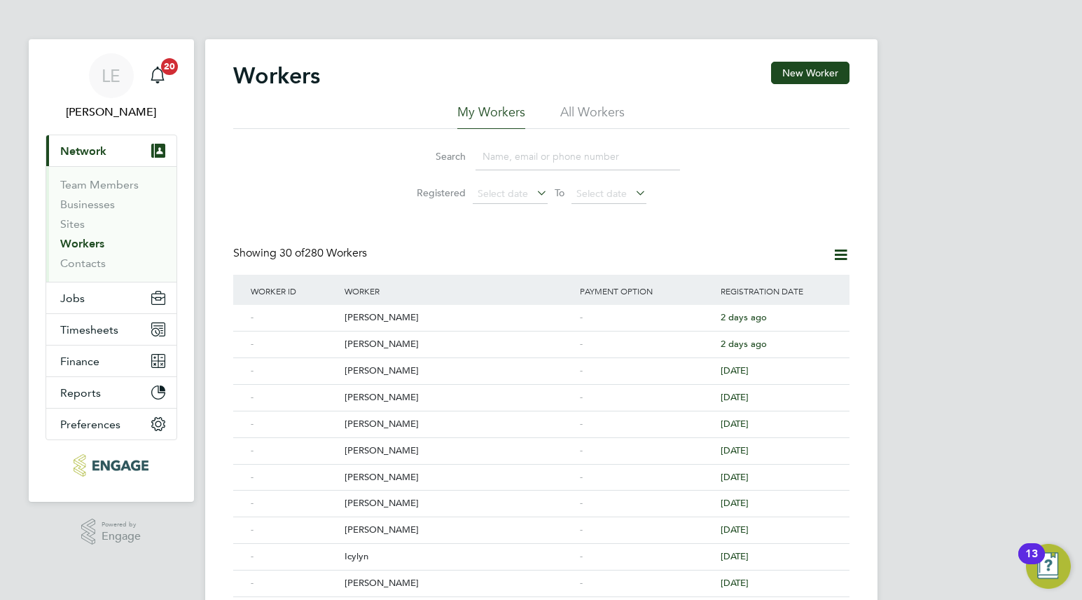
click at [542, 153] on input at bounding box center [578, 156] width 205 height 27
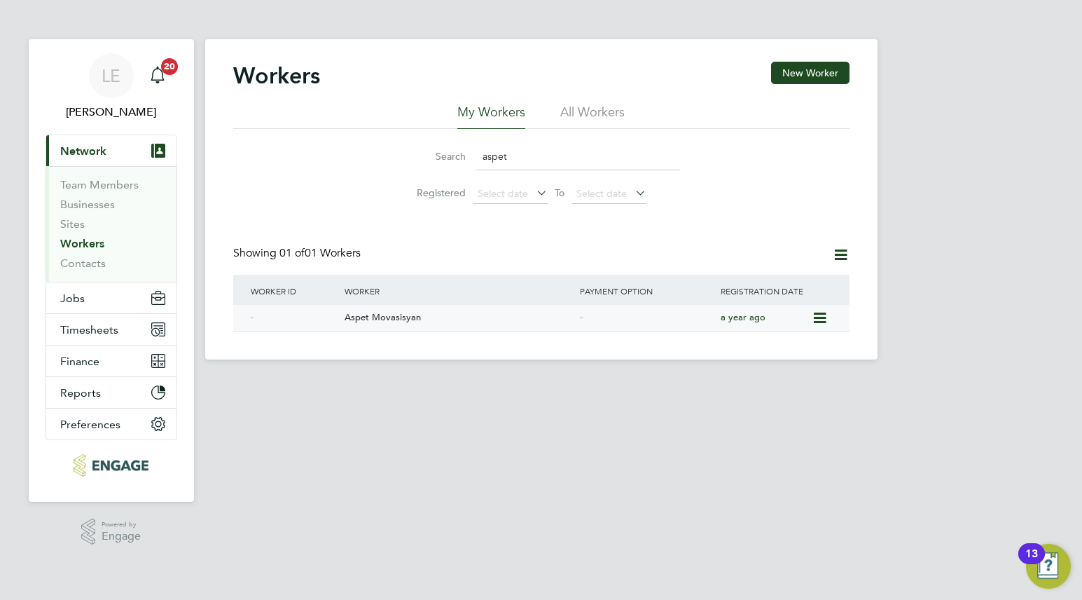
type input "aspet"
click at [398, 311] on div "Aspet Movasisyan" at bounding box center [458, 318] width 235 height 26
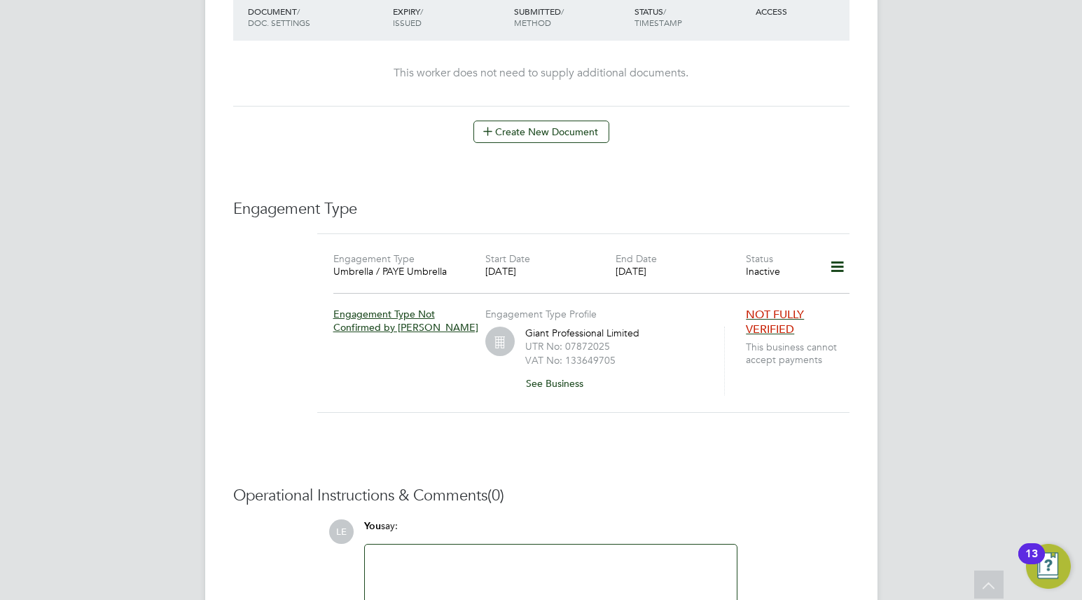
scroll to position [869, 0]
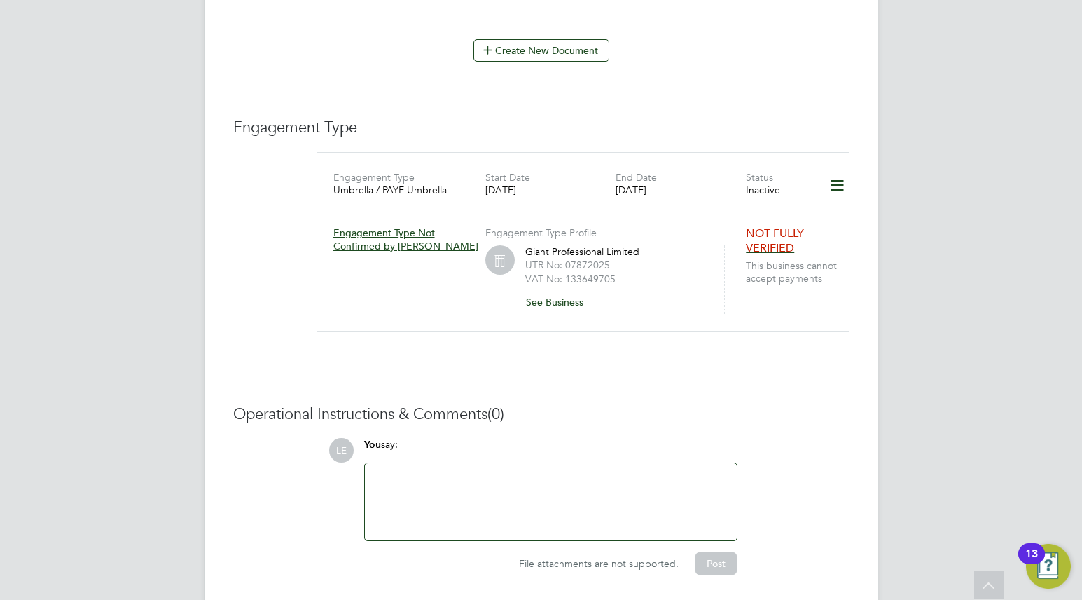
click at [833, 174] on icon at bounding box center [837, 186] width 25 height 32
click at [759, 209] on li "Edit Engagement Type" at bounding box center [764, 212] width 160 height 20
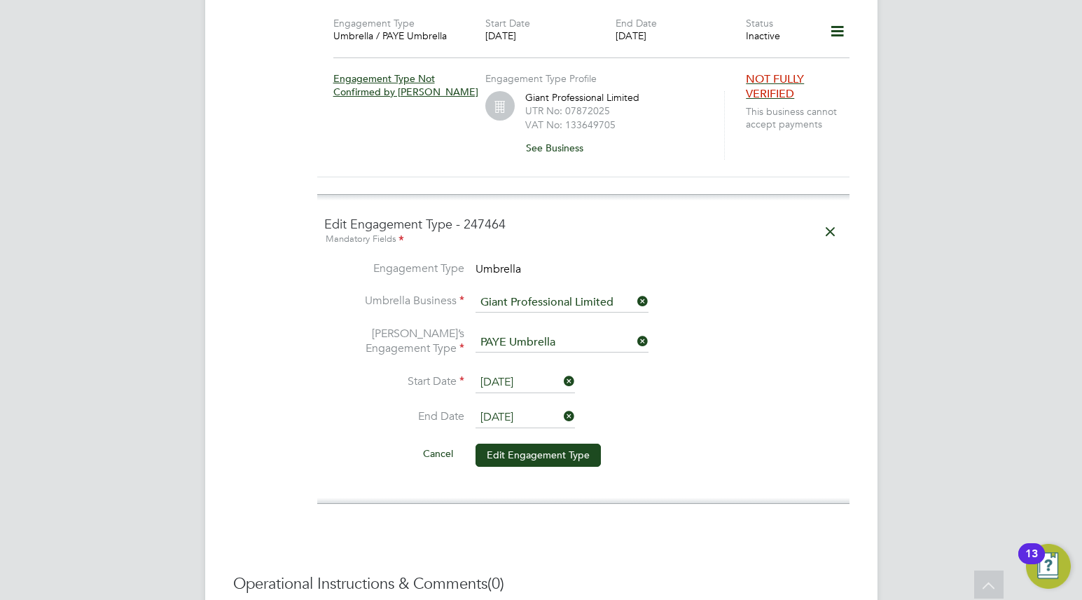
scroll to position [1024, 0]
click at [561, 406] on icon at bounding box center [561, 416] width 0 height 20
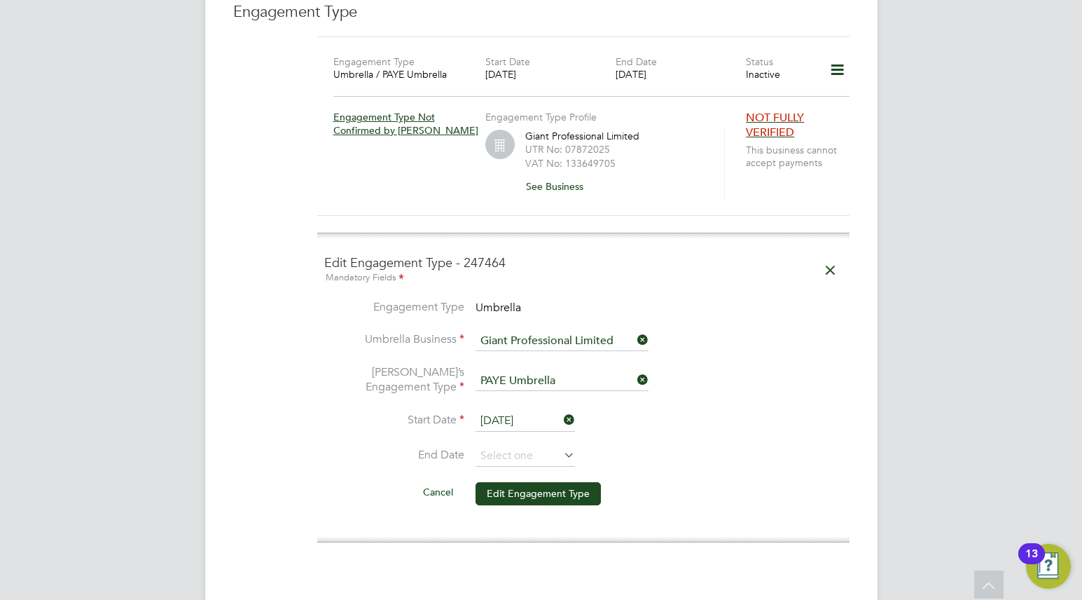
scroll to position [986, 0]
click at [826, 255] on icon at bounding box center [830, 269] width 25 height 32
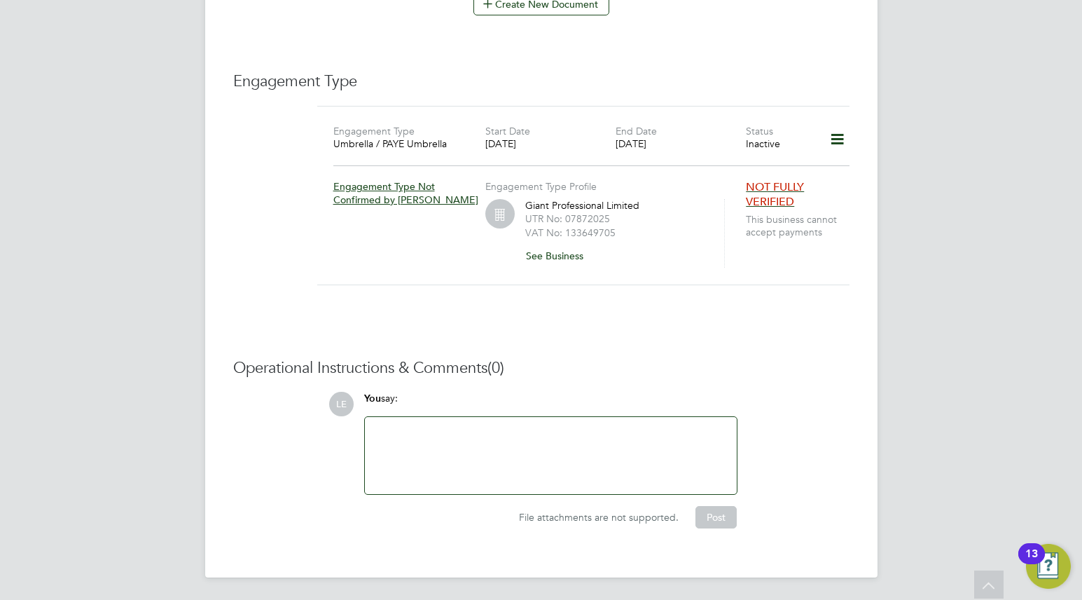
scroll to position [900, 0]
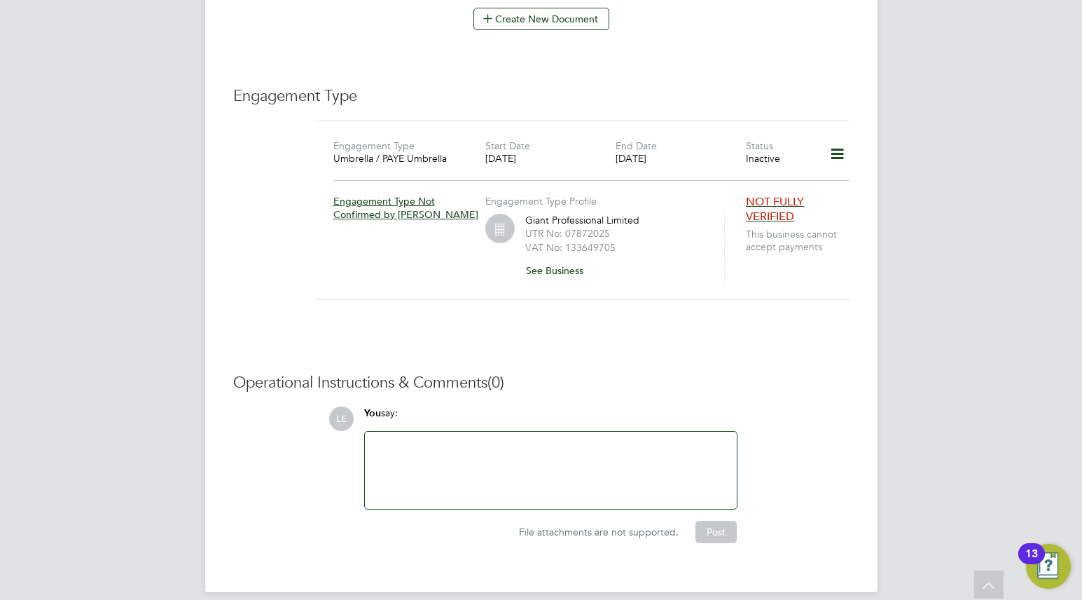
click at [832, 141] on icon at bounding box center [837, 154] width 25 height 32
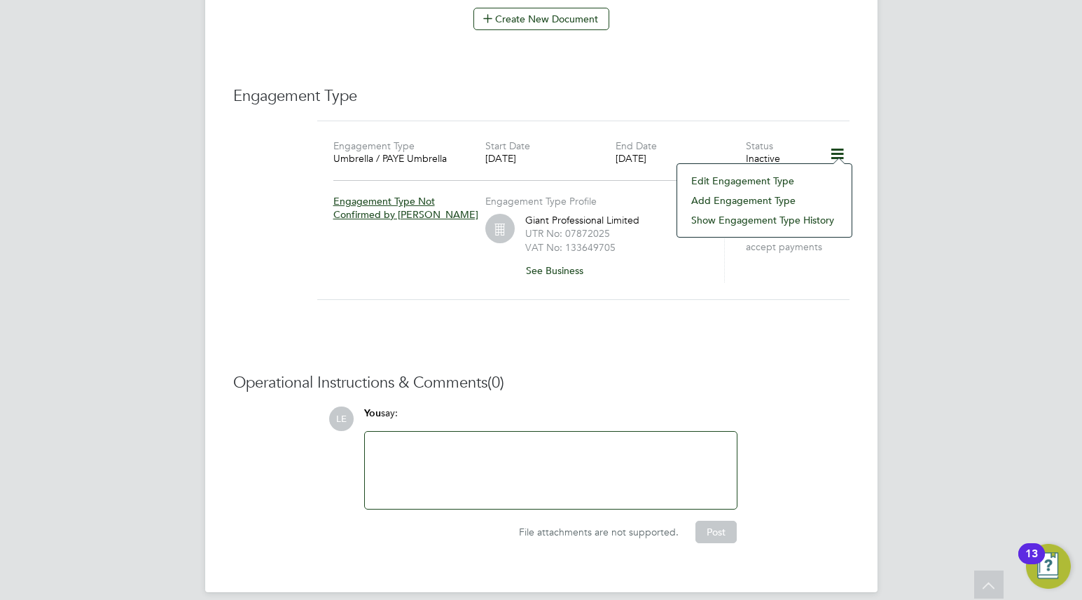
click at [751, 177] on li "Edit Engagement Type" at bounding box center [764, 181] width 160 height 20
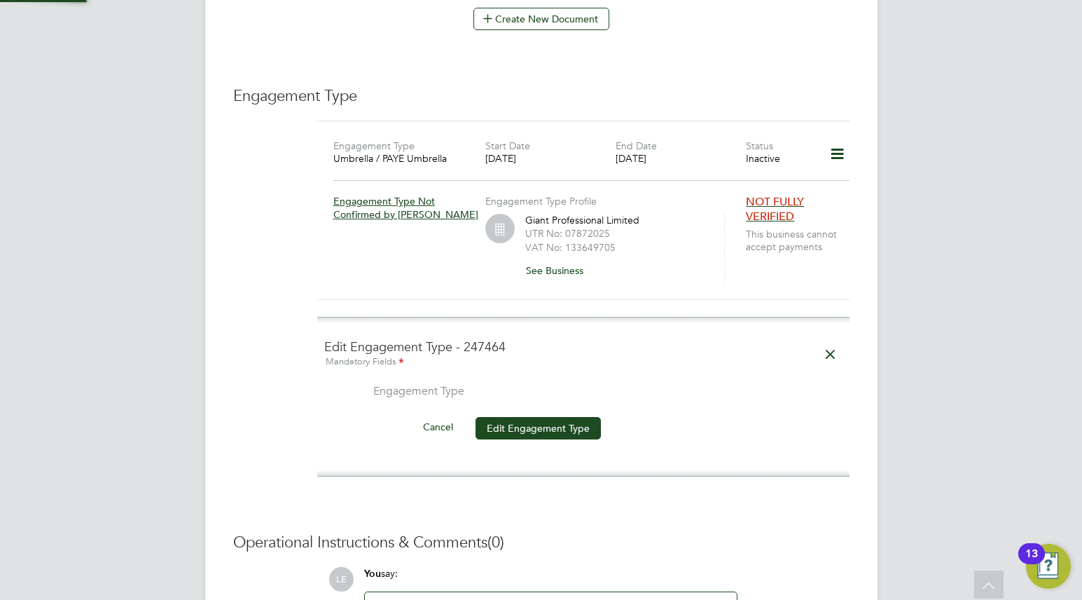
scroll to position [986, 0]
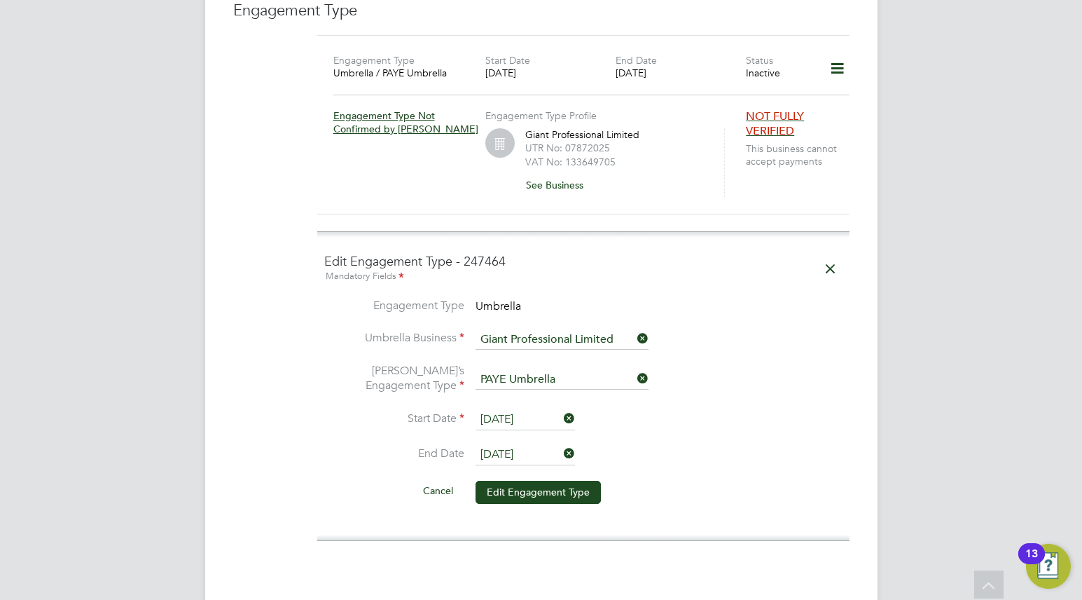
click at [561, 443] on icon at bounding box center [561, 453] width 0 height 20
click at [550, 481] on button "Edit Engagement Type" at bounding box center [538, 492] width 125 height 22
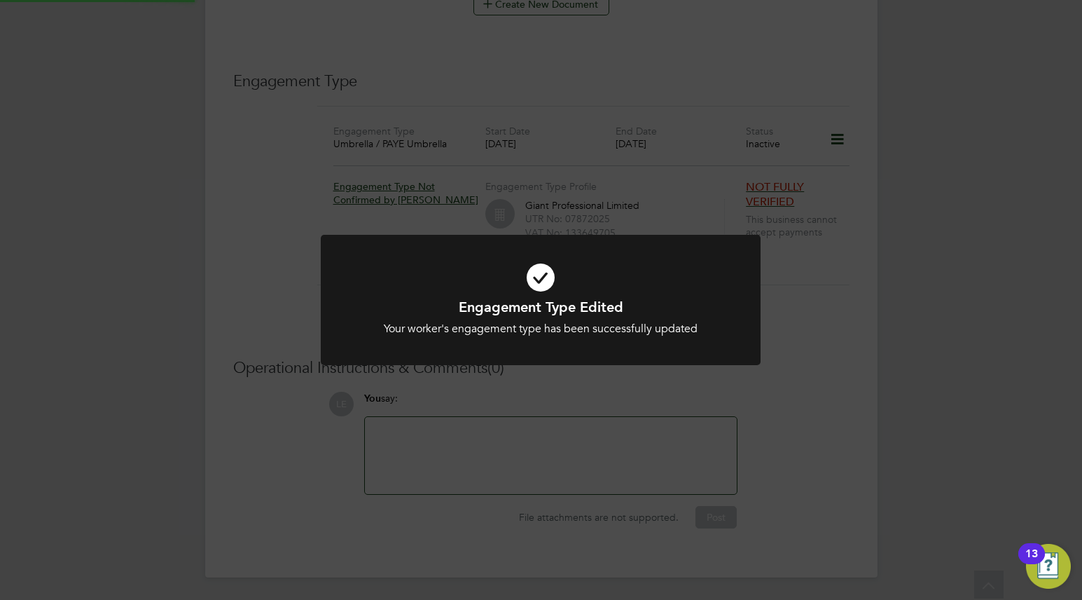
scroll to position [900, 0]
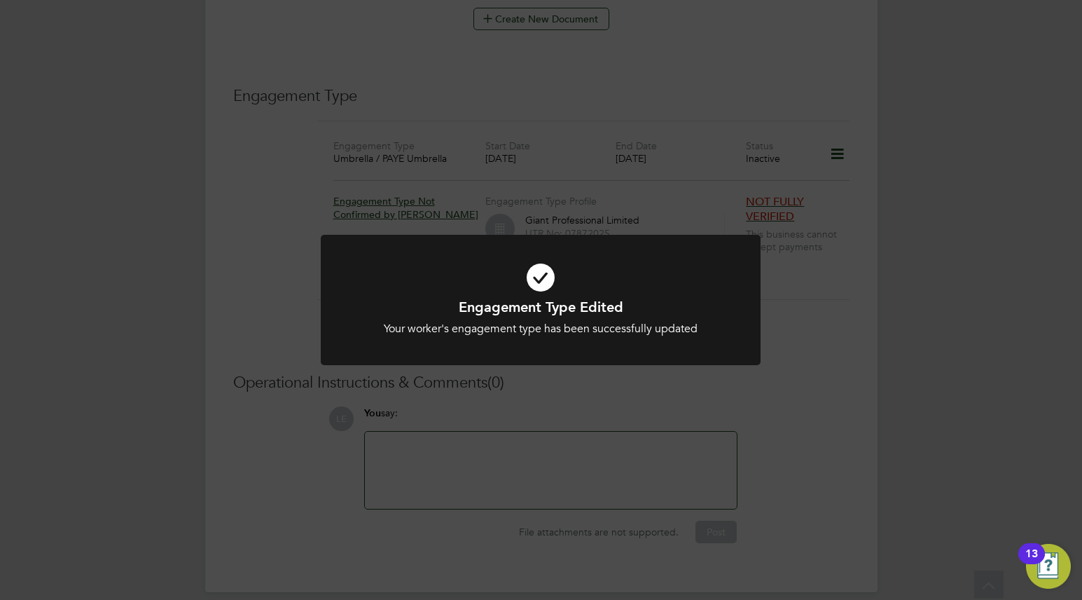
click at [593, 389] on div "Engagement Type Edited Your worker's engagement type has been successfully upda…" at bounding box center [541, 300] width 1082 height 600
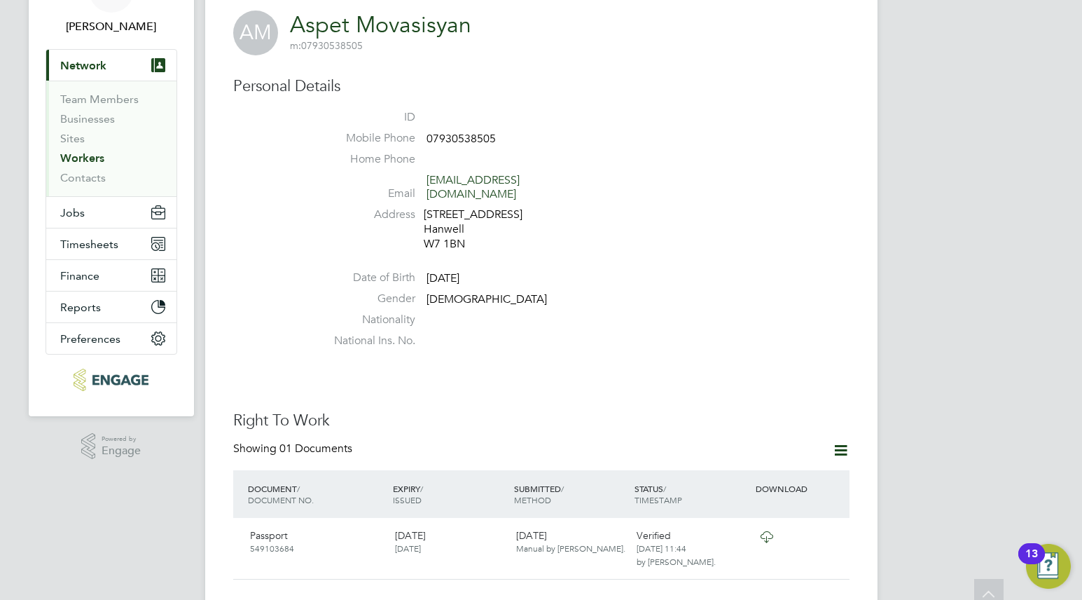
scroll to position [0, 0]
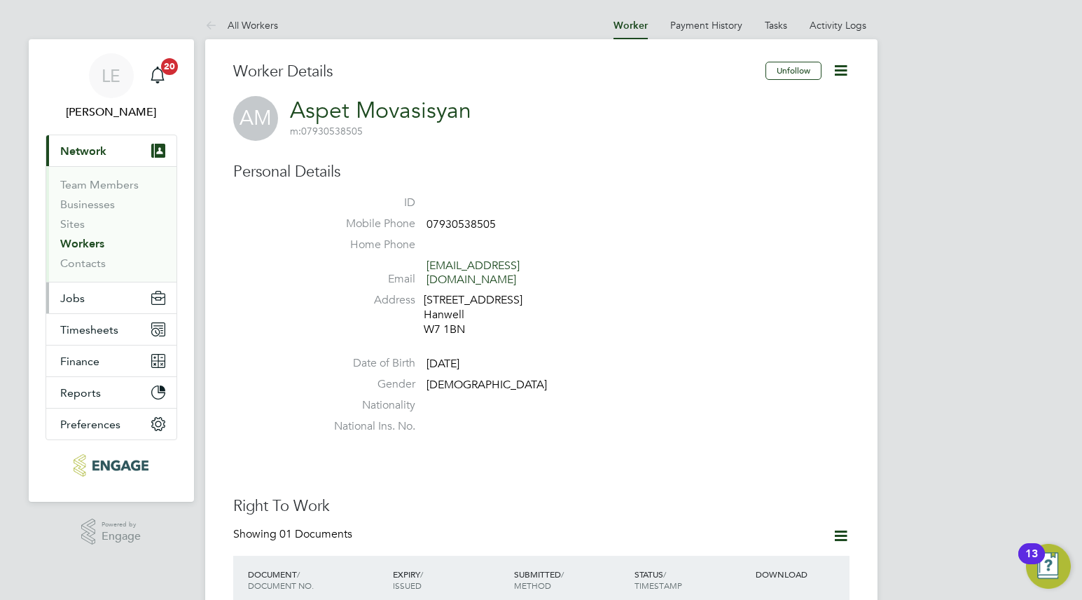
click at [81, 303] on span "Jobs" at bounding box center [72, 297] width 25 height 13
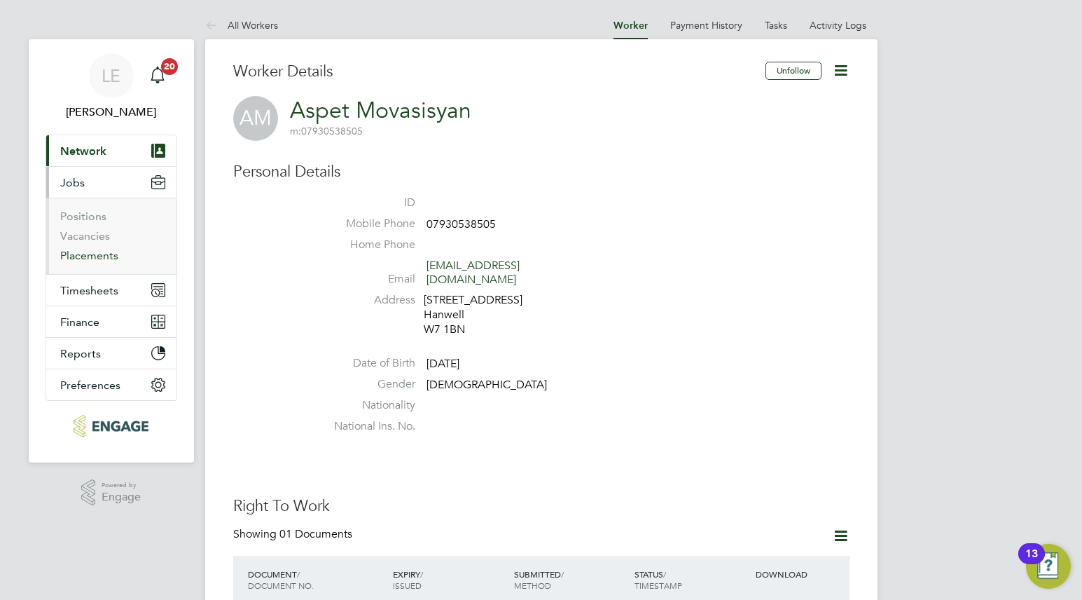
click at [88, 257] on link "Placements" at bounding box center [89, 255] width 58 height 13
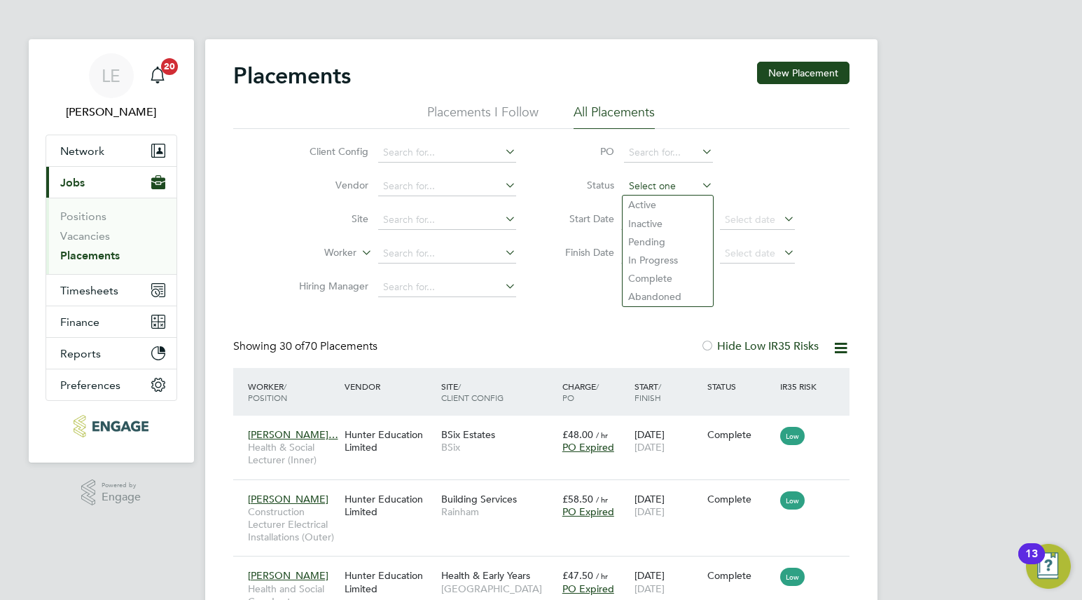
click at [641, 186] on input at bounding box center [668, 187] width 89 height 20
click at [641, 240] on li "Pending" at bounding box center [668, 242] width 90 height 18
type input "Pending"
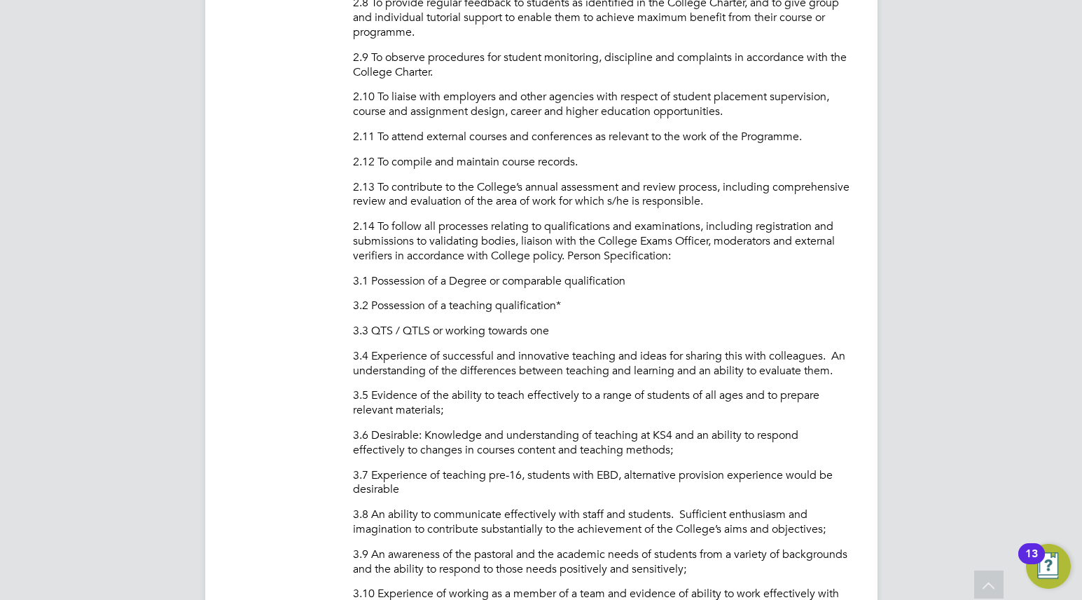
scroll to position [1220, 0]
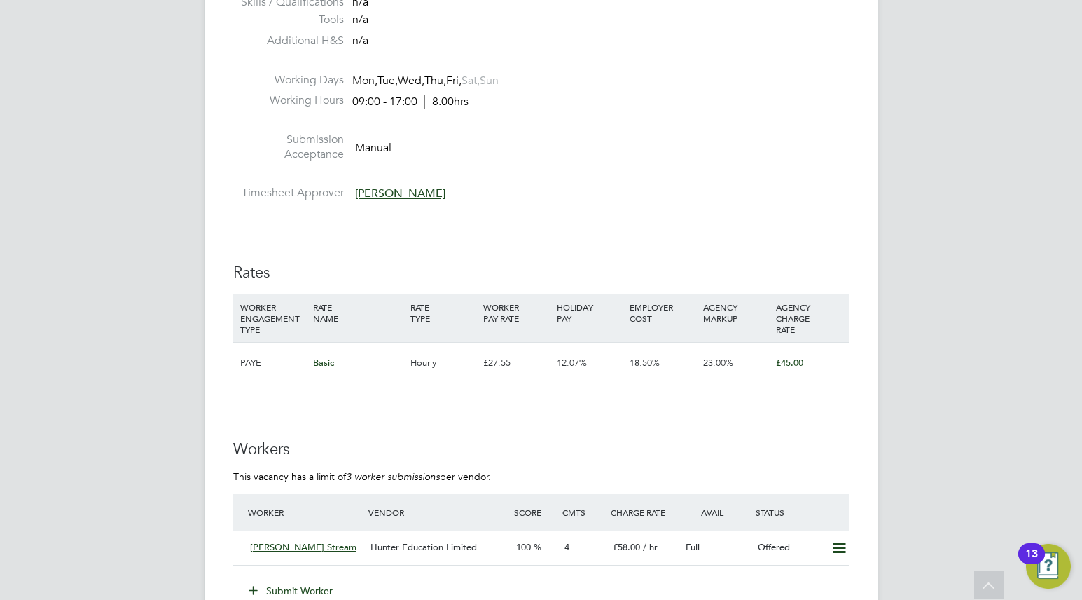
scroll to position [2201, 0]
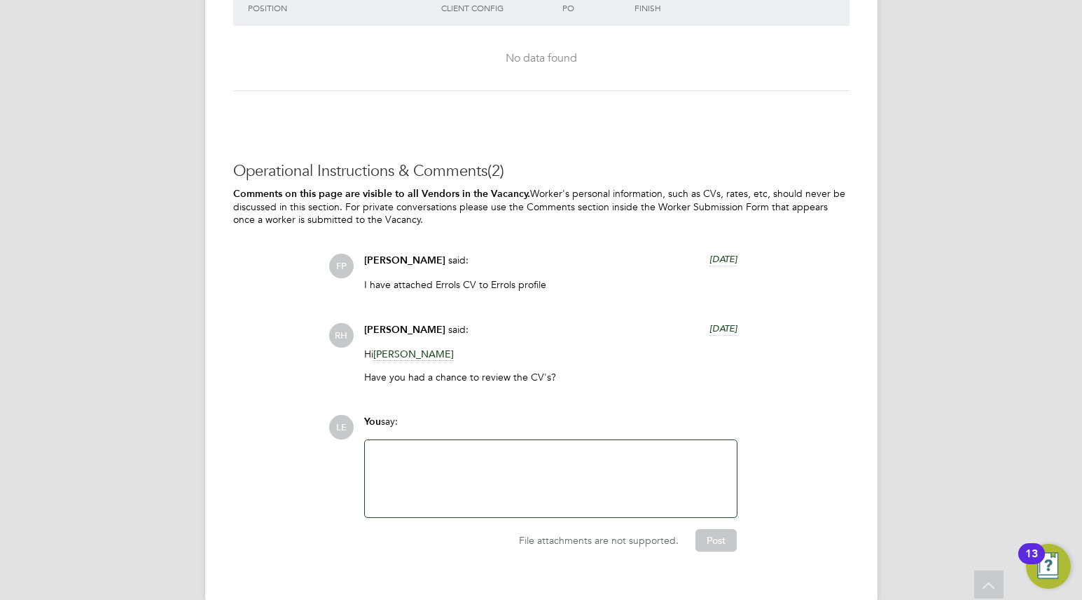
scroll to position [2751, 0]
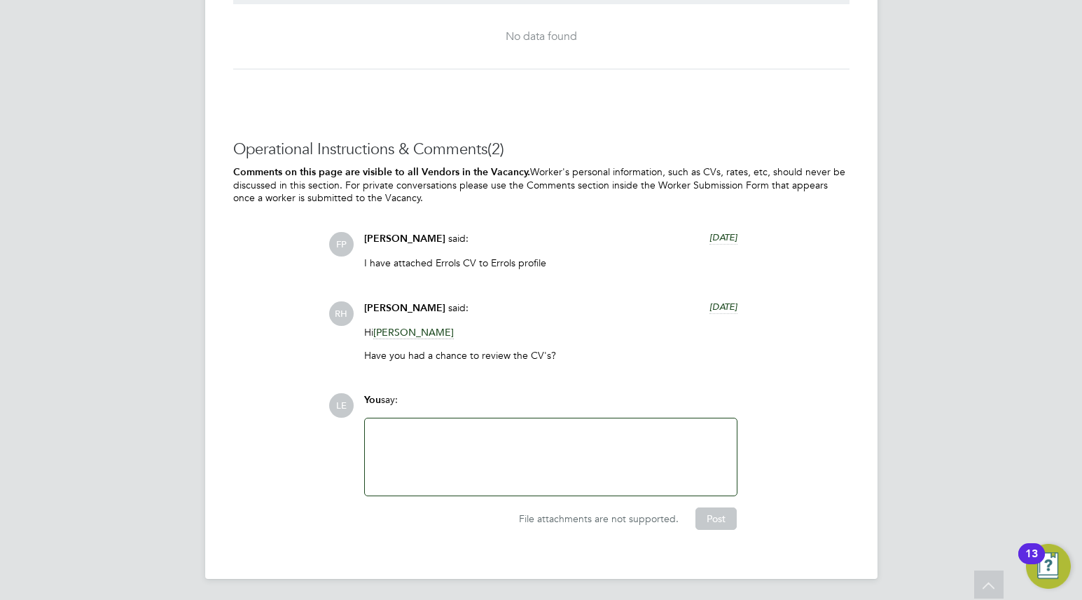
click at [409, 240] on span "Frank Pocock" at bounding box center [404, 239] width 81 height 12
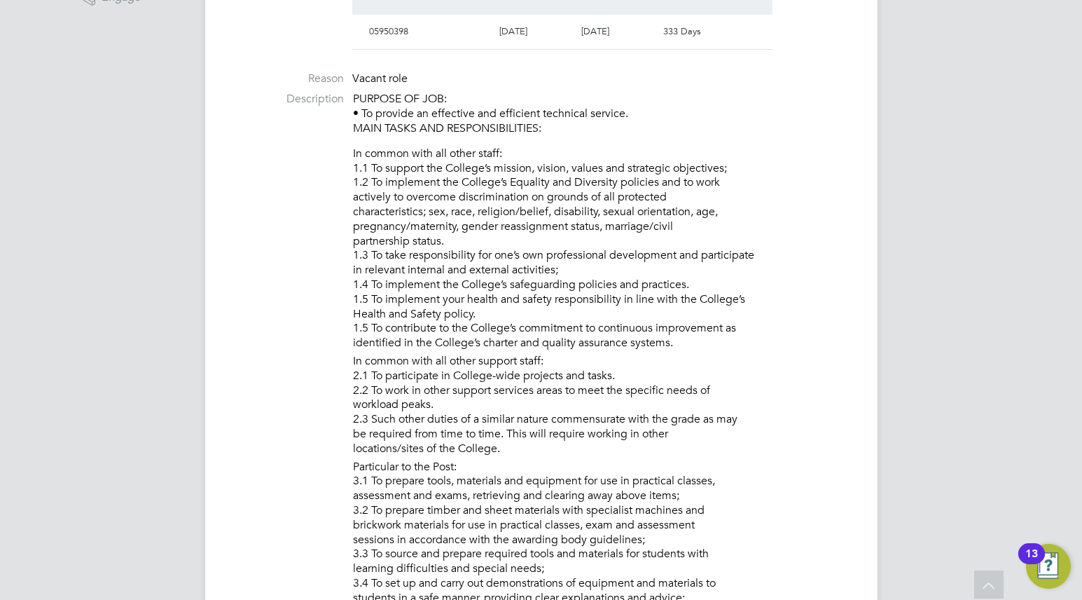
scroll to position [0, 0]
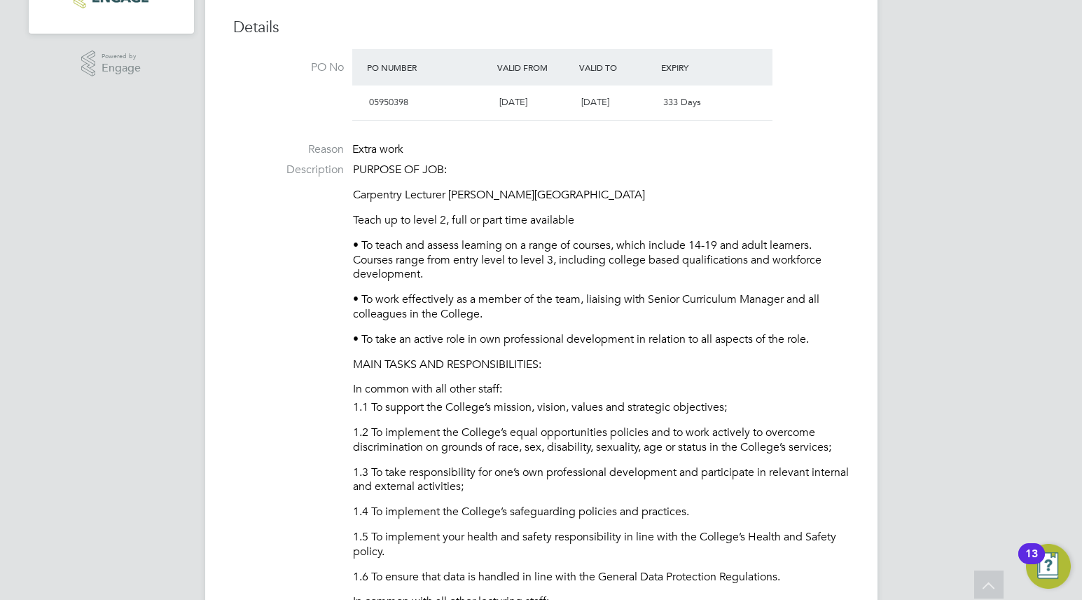
scroll to position [84, 0]
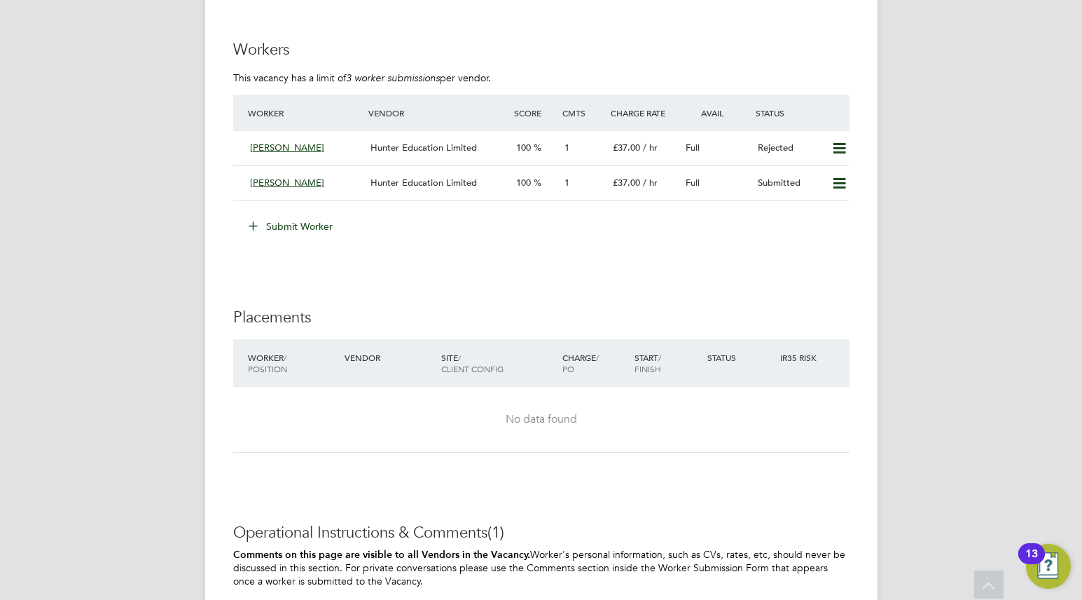
scroll to position [2386, 0]
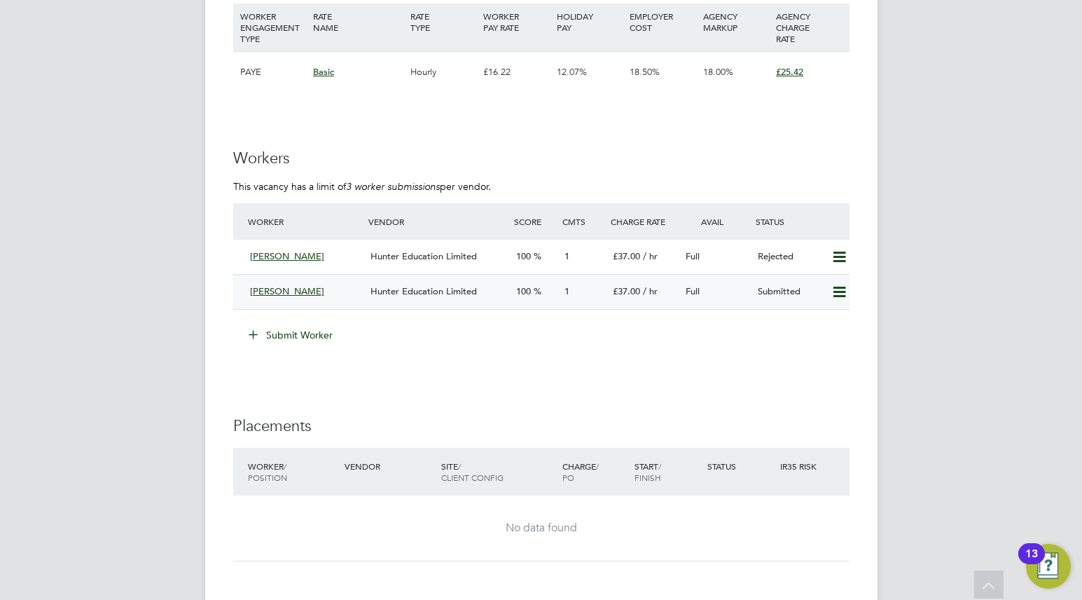
click at [345, 291] on div "[PERSON_NAME]" at bounding box center [305, 291] width 121 height 23
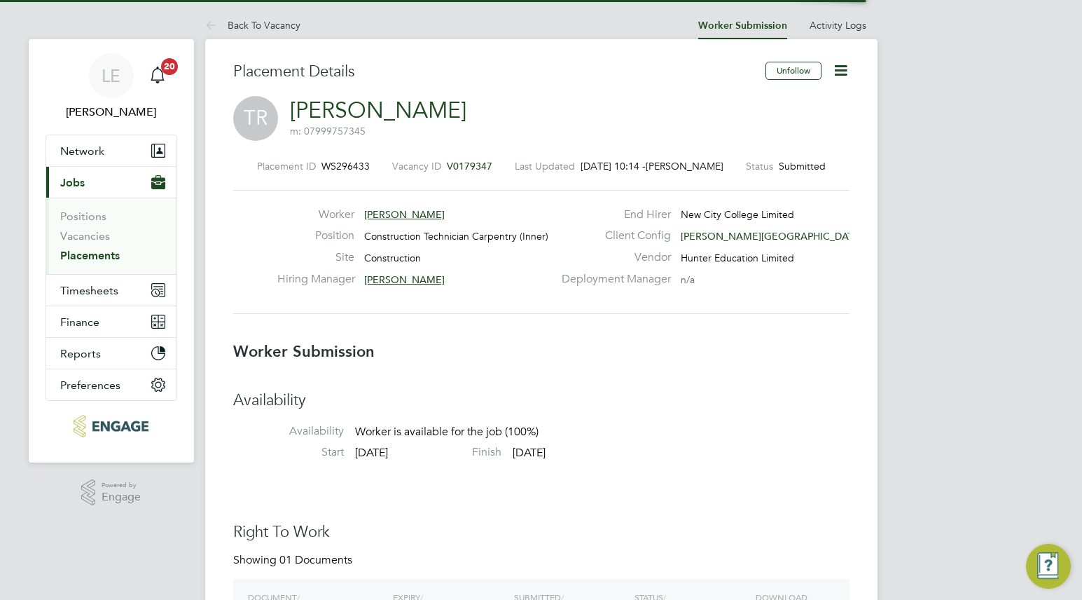
scroll to position [7, 7]
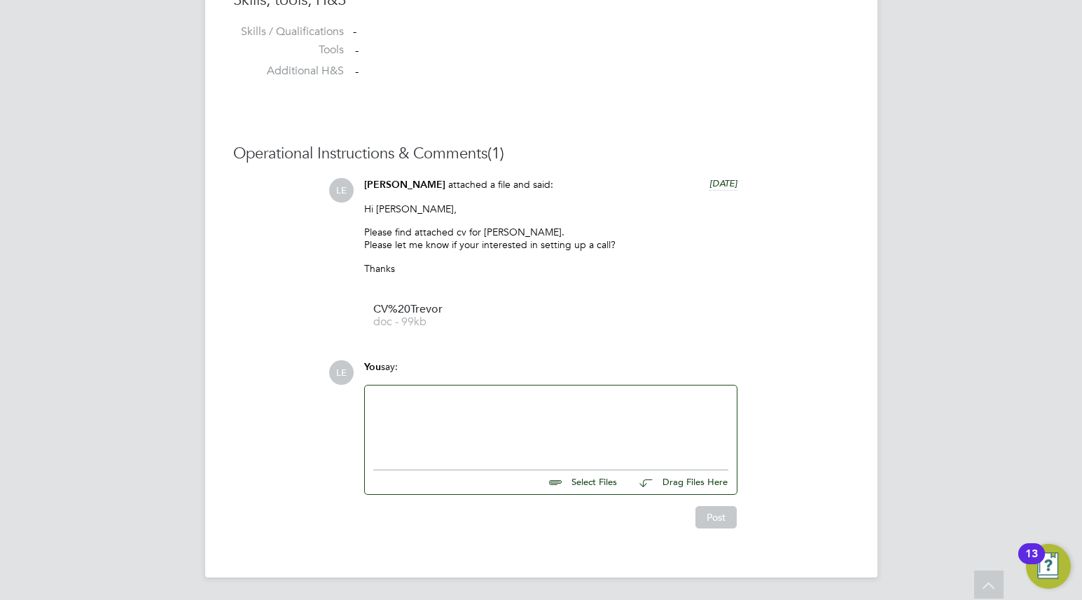
click at [406, 398] on div at bounding box center [550, 424] width 355 height 60
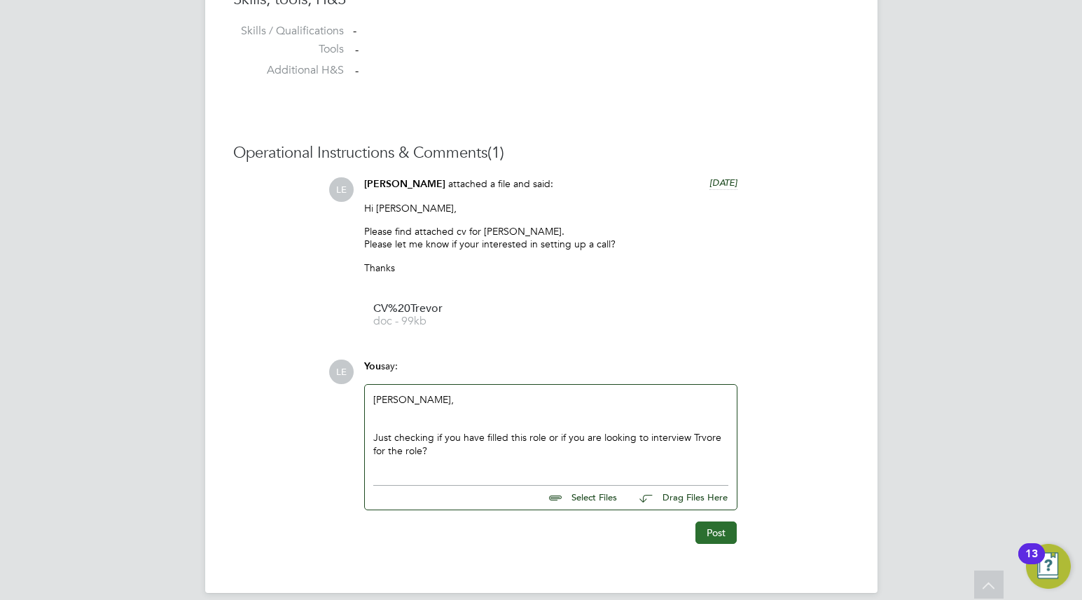
click at [710, 527] on button "Post" at bounding box center [716, 532] width 41 height 22
